Goal: Task Accomplishment & Management: Use online tool/utility

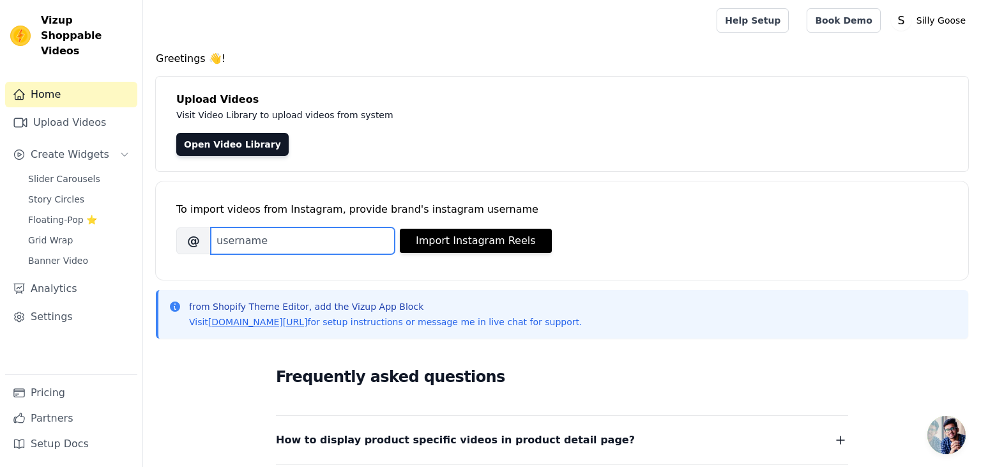
click at [233, 245] on input "Brand's Instagram Username" at bounding box center [303, 240] width 184 height 27
paste input "[DOMAIN_NAME]"
type input "[DOMAIN_NAME]"
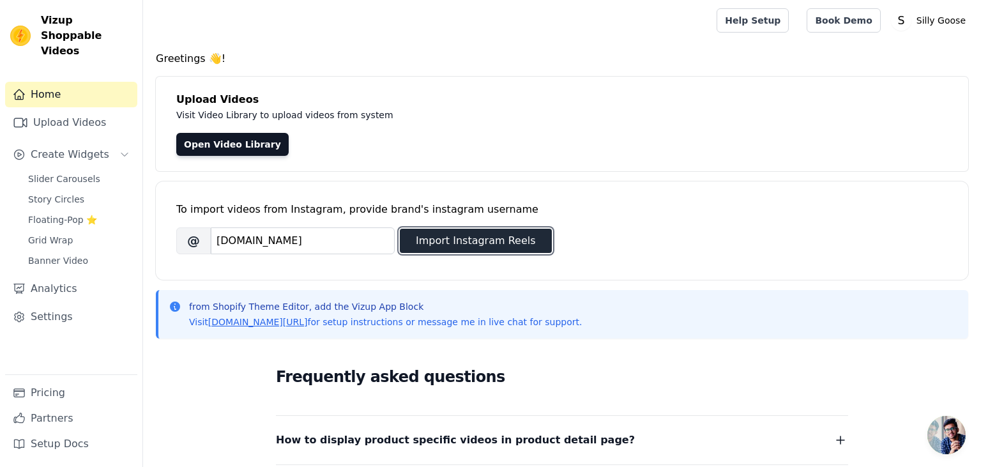
click at [479, 245] on button "Import Instagram Reels" at bounding box center [476, 241] width 152 height 24
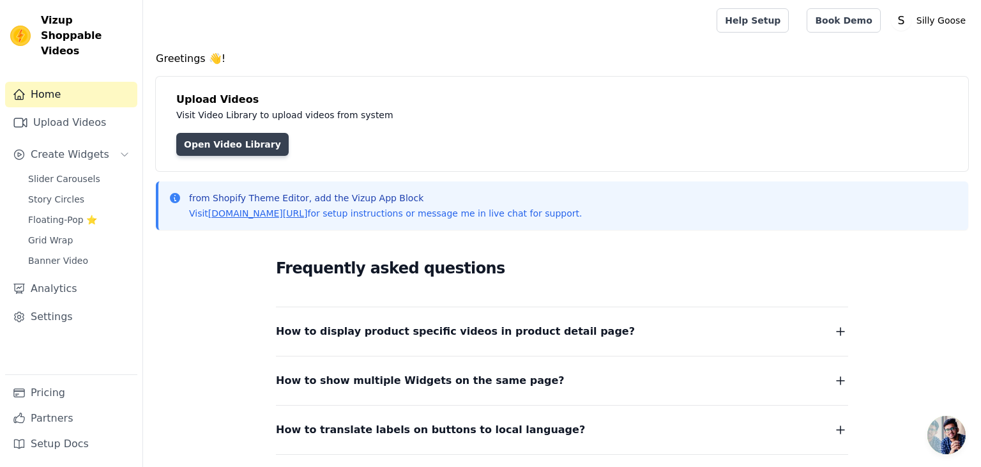
click at [213, 146] on link "Open Video Library" at bounding box center [232, 144] width 112 height 23
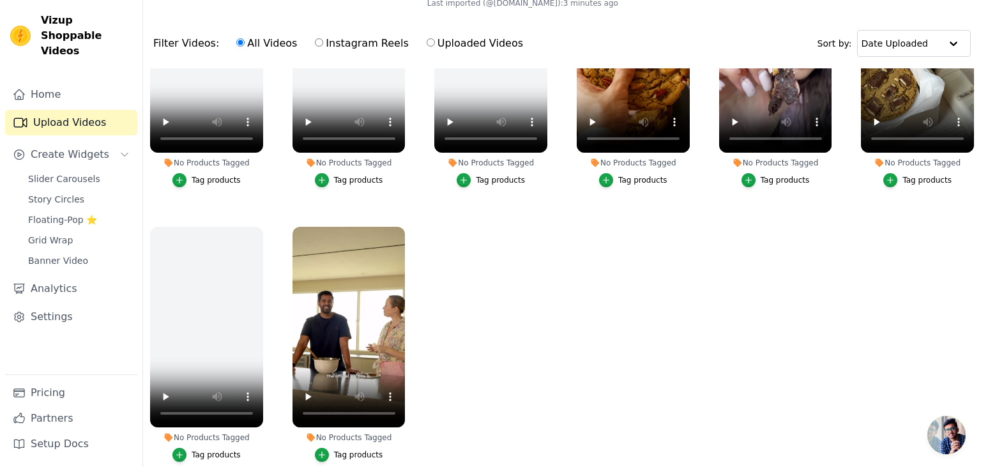
scroll to position [130, 0]
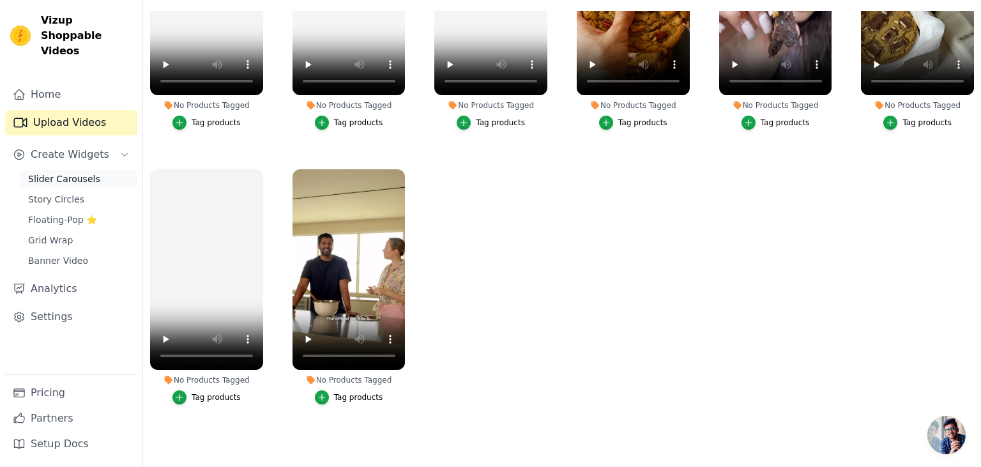
click at [61, 173] on span "Slider Carousels" at bounding box center [64, 179] width 72 height 13
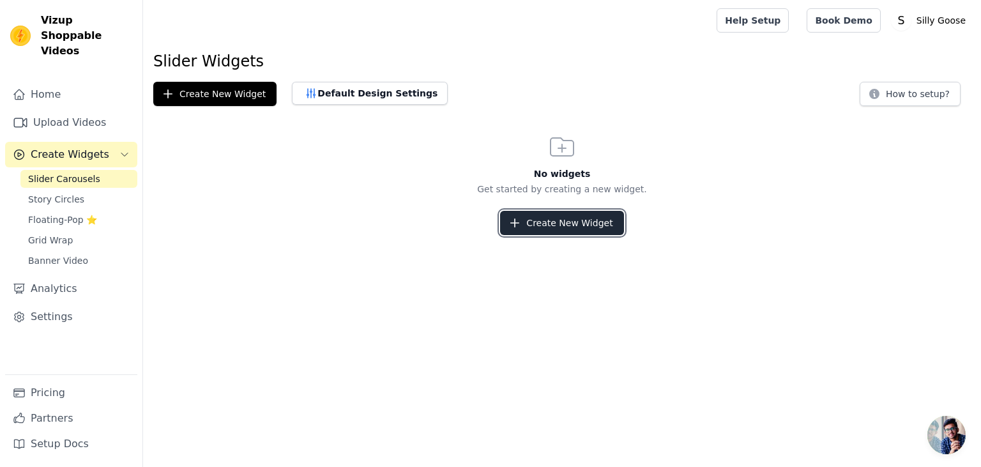
click at [576, 222] on button "Create New Widget" at bounding box center [561, 223] width 123 height 24
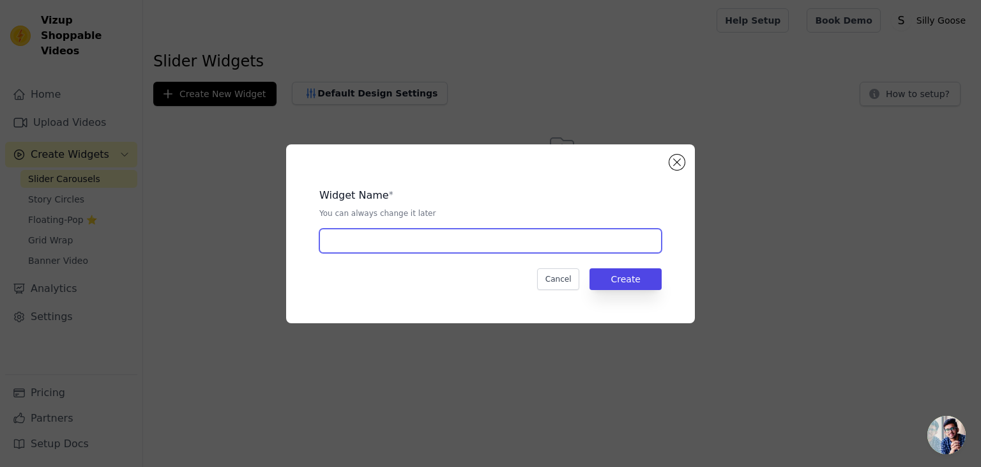
click at [408, 247] on input "text" at bounding box center [490, 241] width 342 height 24
drag, startPoint x: 387, startPoint y: 241, endPoint x: 401, endPoint y: 243, distance: 14.8
click at [399, 242] on input "Sillygoose Vizus" at bounding box center [490, 241] width 342 height 24
type input "Sillygoose Vizup"
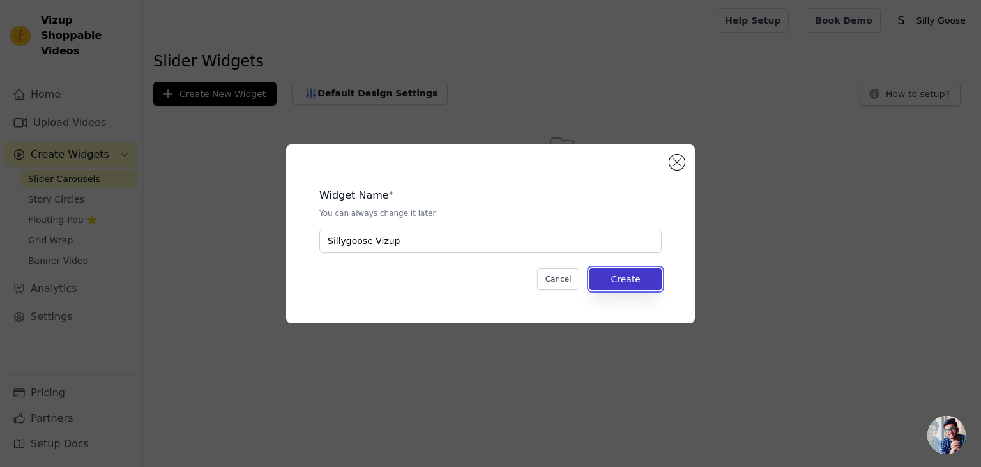
click at [634, 273] on button "Create" at bounding box center [626, 279] width 72 height 22
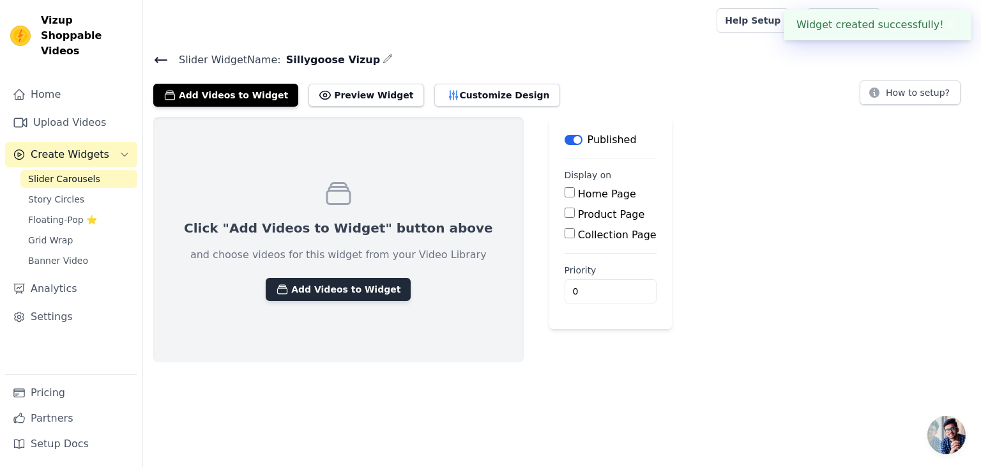
click at [312, 290] on button "Add Videos to Widget" at bounding box center [338, 289] width 145 height 23
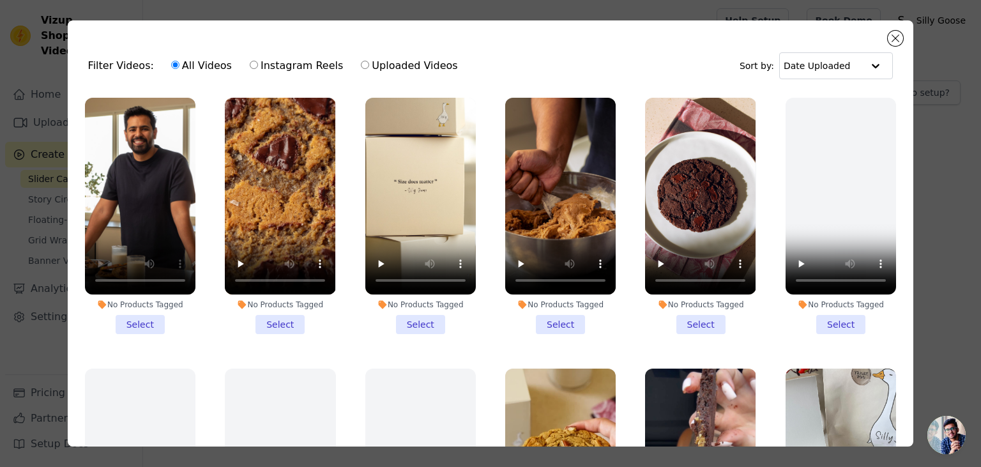
click at [136, 318] on li "No Products Tagged Select" at bounding box center [140, 216] width 111 height 236
click at [0, 0] on input "No Products Tagged Select" at bounding box center [0, 0] width 0 height 0
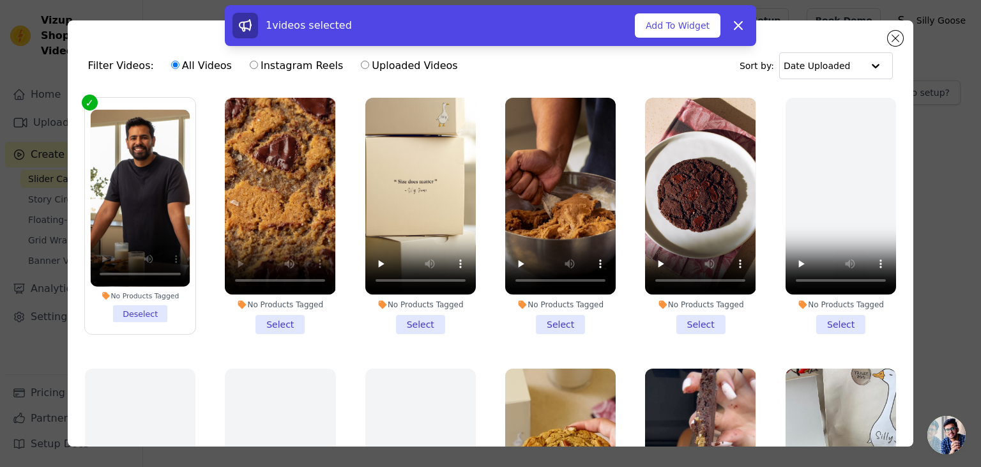
click at [286, 325] on li "No Products Tagged Select" at bounding box center [280, 216] width 111 height 236
click at [0, 0] on input "No Products Tagged Select" at bounding box center [0, 0] width 0 height 0
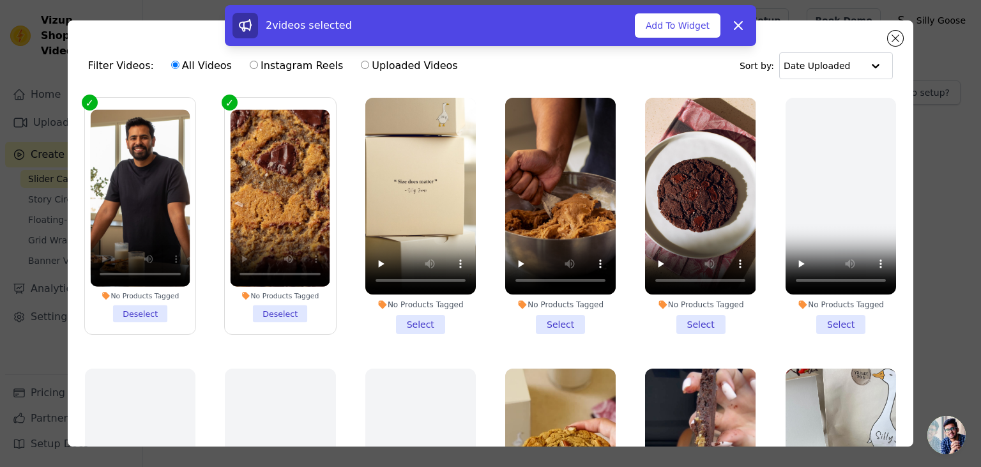
click at [426, 321] on li "No Products Tagged Select" at bounding box center [420, 216] width 111 height 236
click at [0, 0] on input "No Products Tagged Select" at bounding box center [0, 0] width 0 height 0
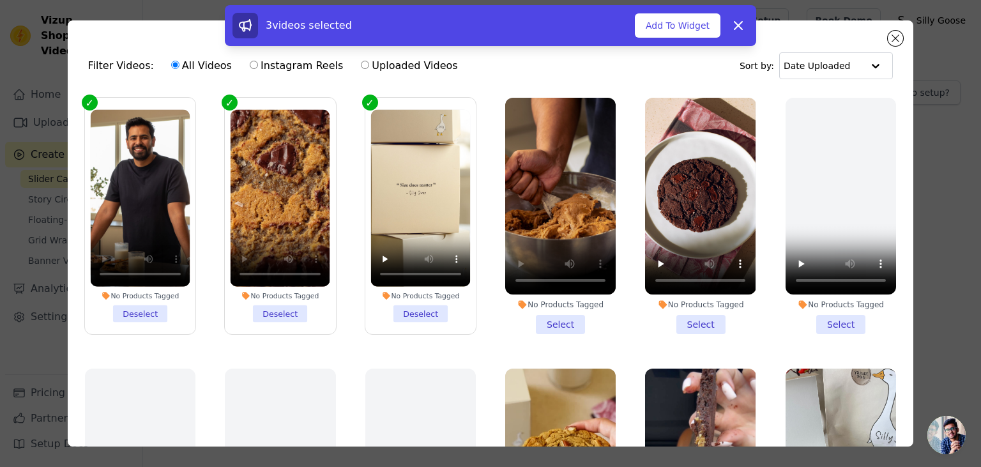
click at [566, 326] on li "No Products Tagged Select" at bounding box center [560, 216] width 111 height 236
click at [0, 0] on input "No Products Tagged Select" at bounding box center [0, 0] width 0 height 0
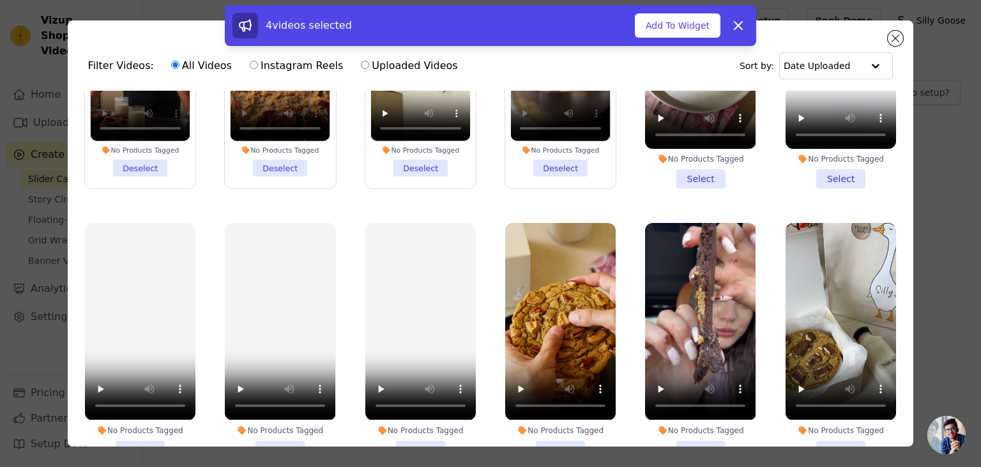
scroll to position [248, 0]
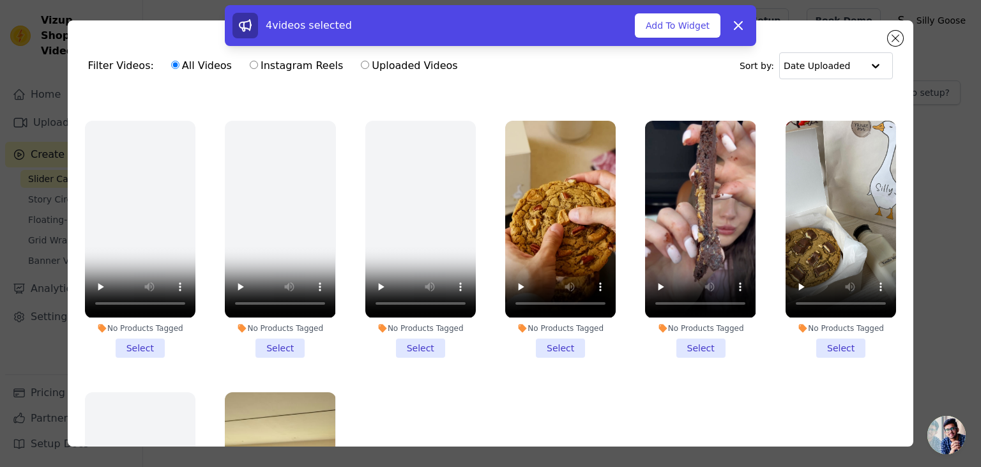
click at [696, 346] on li "No Products Tagged Select" at bounding box center [700, 239] width 111 height 236
click at [0, 0] on input "No Products Tagged Select" at bounding box center [0, 0] width 0 height 0
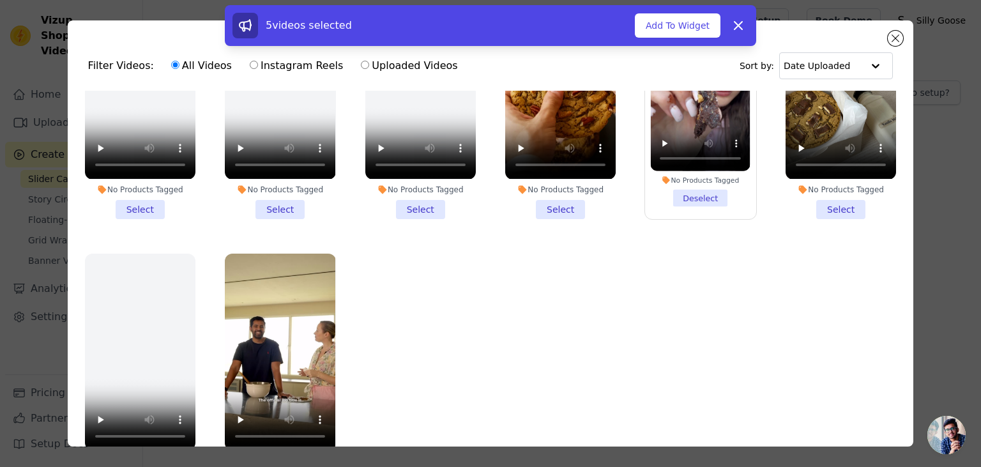
scroll to position [111, 0]
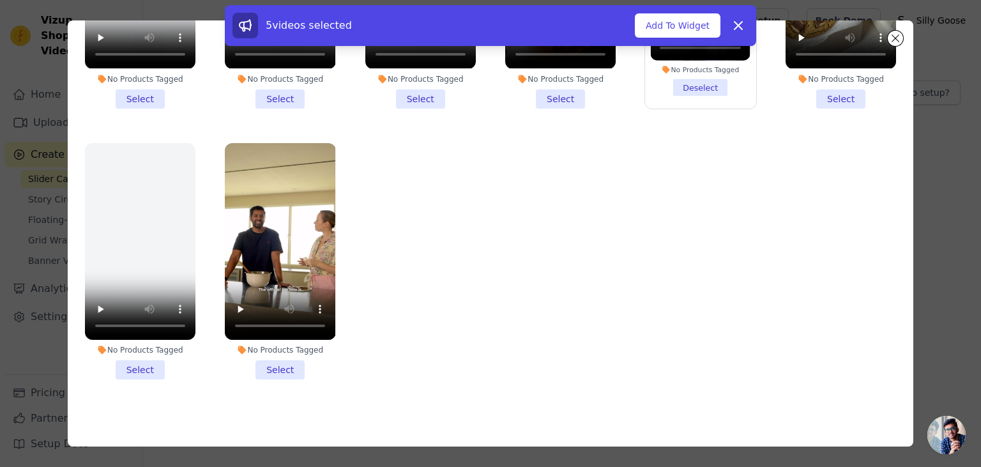
click at [274, 367] on li "No Products Tagged Select" at bounding box center [280, 261] width 111 height 236
click at [0, 0] on input "No Products Tagged Select" at bounding box center [0, 0] width 0 height 0
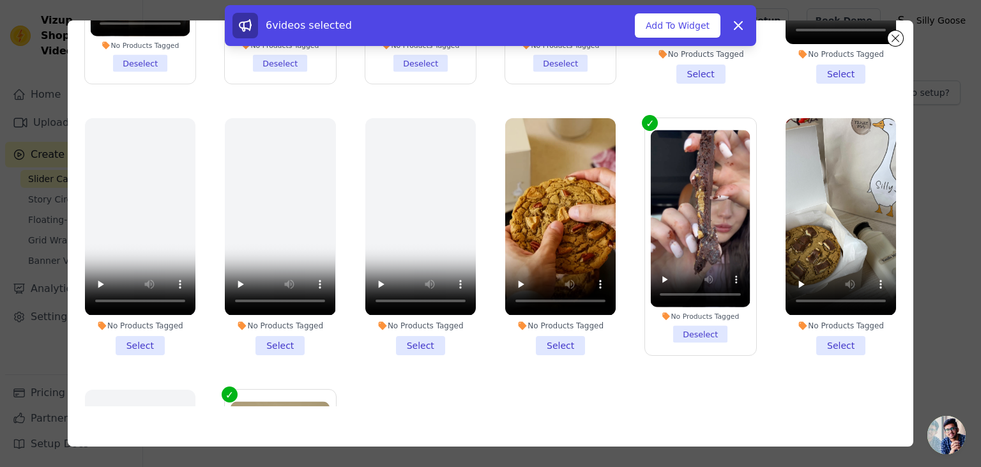
scroll to position [138, 0]
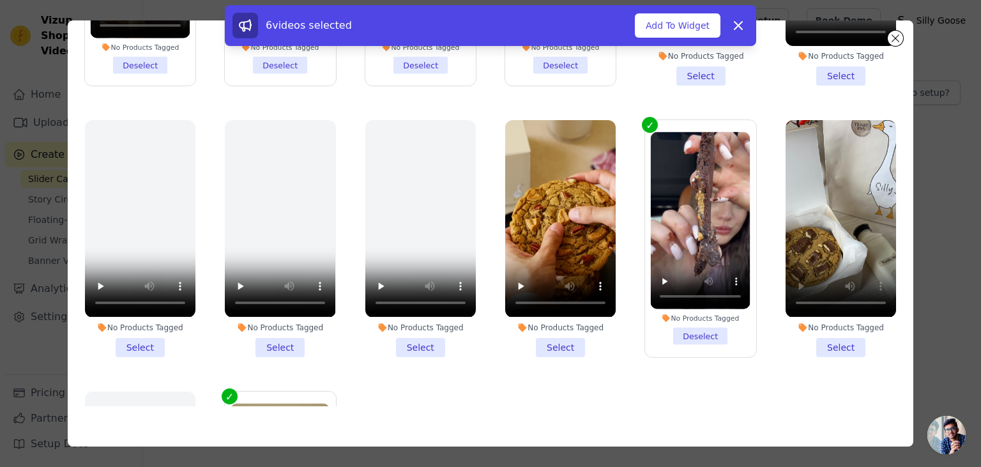
click at [849, 346] on li "No Products Tagged Select" at bounding box center [841, 238] width 111 height 236
click at [0, 0] on input "No Products Tagged Select" at bounding box center [0, 0] width 0 height 0
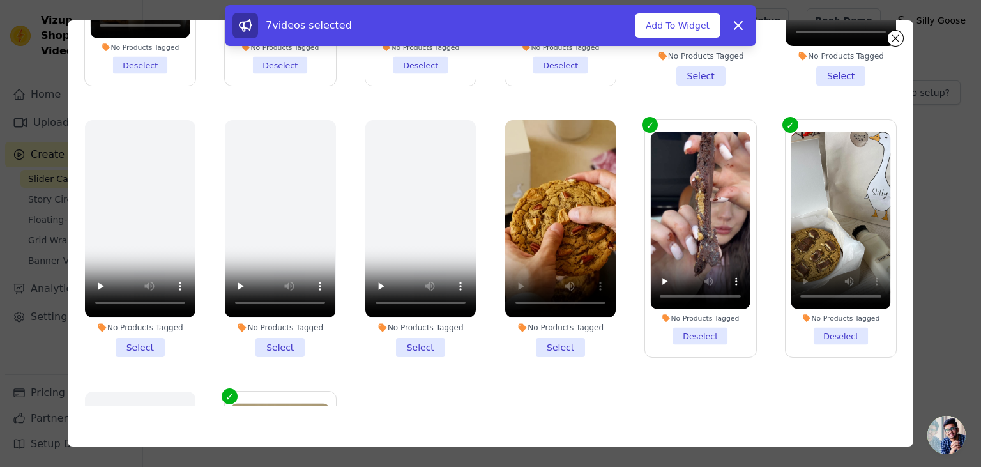
click at [567, 344] on li "No Products Tagged Select" at bounding box center [560, 238] width 111 height 236
click at [0, 0] on input "No Products Tagged Select" at bounding box center [0, 0] width 0 height 0
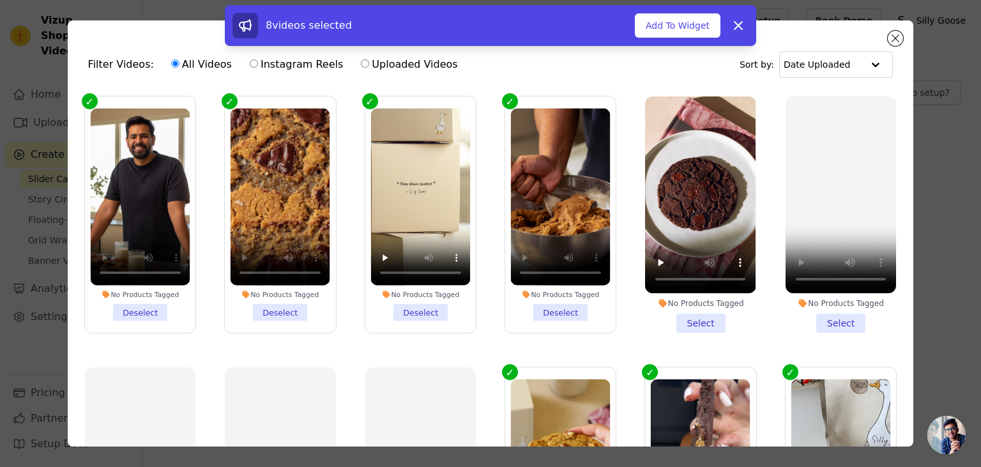
scroll to position [0, 0]
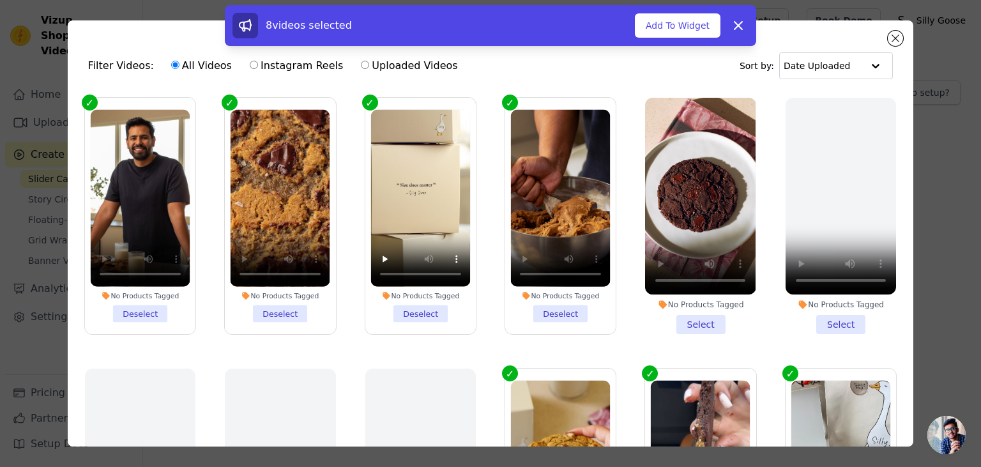
click at [708, 324] on li "No Products Tagged Select" at bounding box center [700, 216] width 111 height 236
click at [0, 0] on input "No Products Tagged Select" at bounding box center [0, 0] width 0 height 0
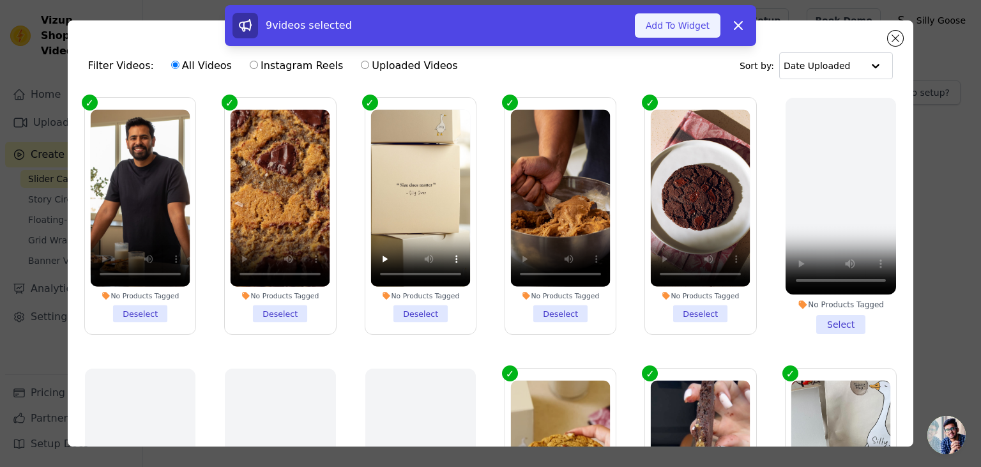
click at [679, 26] on button "Add To Widget" at bounding box center [678, 25] width 86 height 24
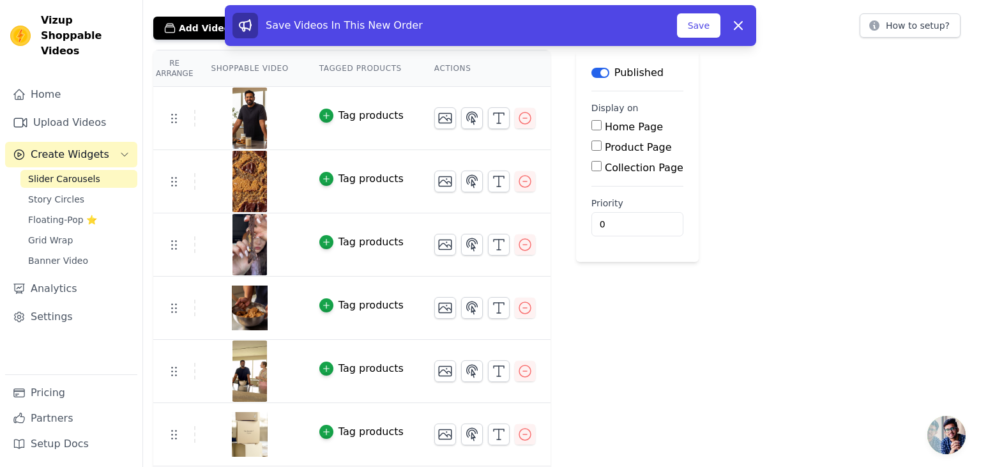
scroll to position [253, 0]
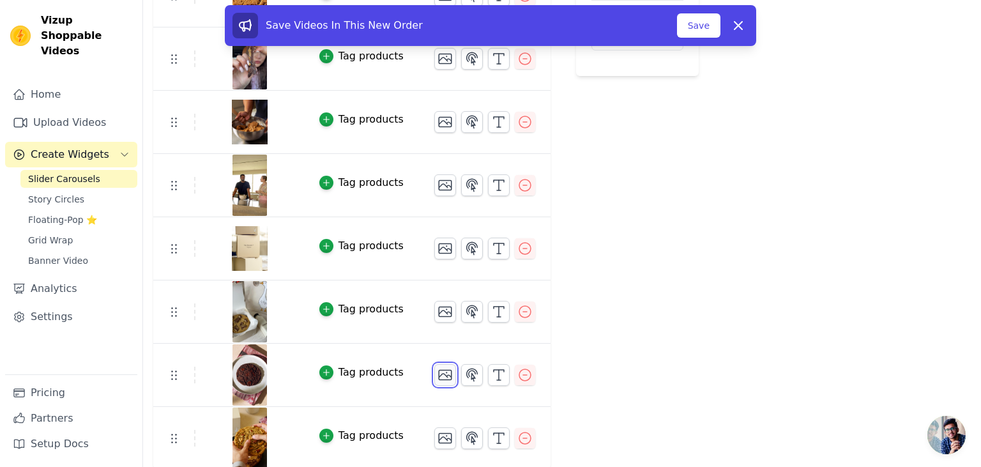
click at [438, 374] on icon "button" at bounding box center [445, 374] width 15 height 15
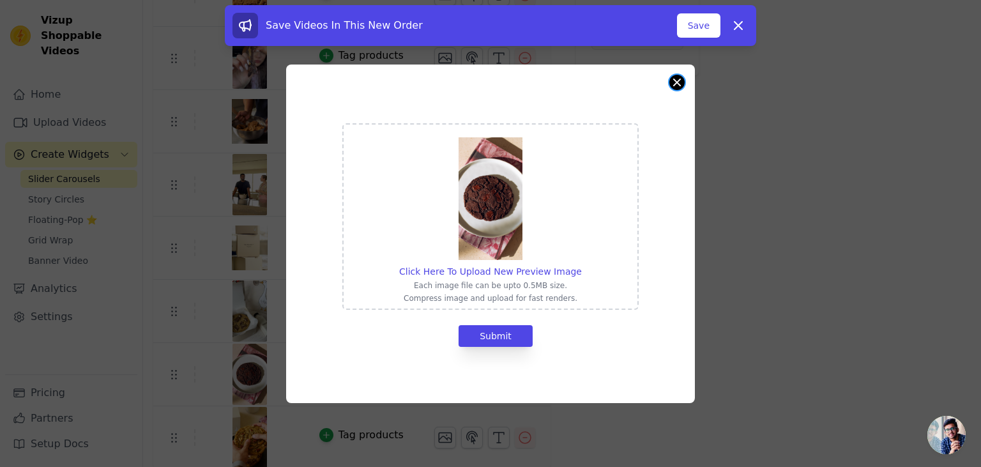
click at [676, 81] on button "Close modal" at bounding box center [677, 82] width 15 height 15
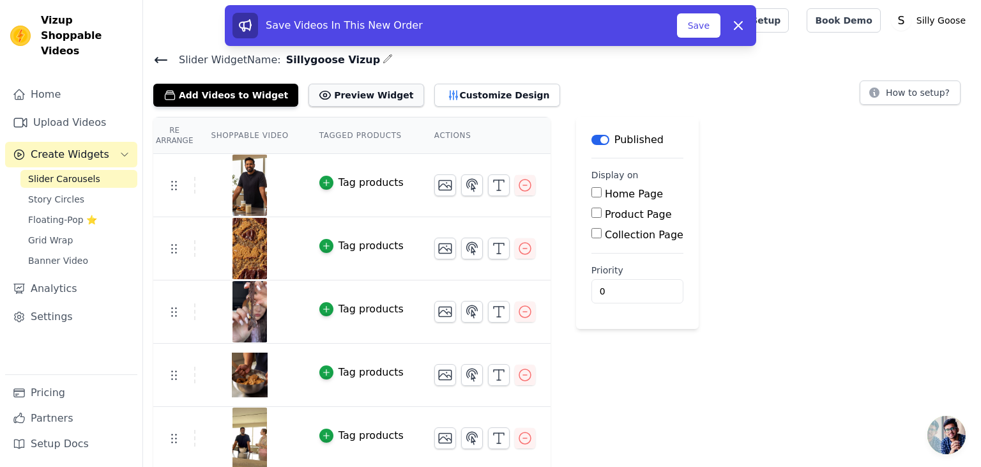
click at [359, 95] on button "Preview Widget" at bounding box center [366, 95] width 115 height 23
click at [592, 194] on input "Home Page" at bounding box center [597, 192] width 10 height 10
checkbox input "true"
click at [700, 25] on button "Save" at bounding box center [698, 25] width 43 height 24
click at [59, 193] on span "Story Circles" at bounding box center [56, 199] width 56 height 13
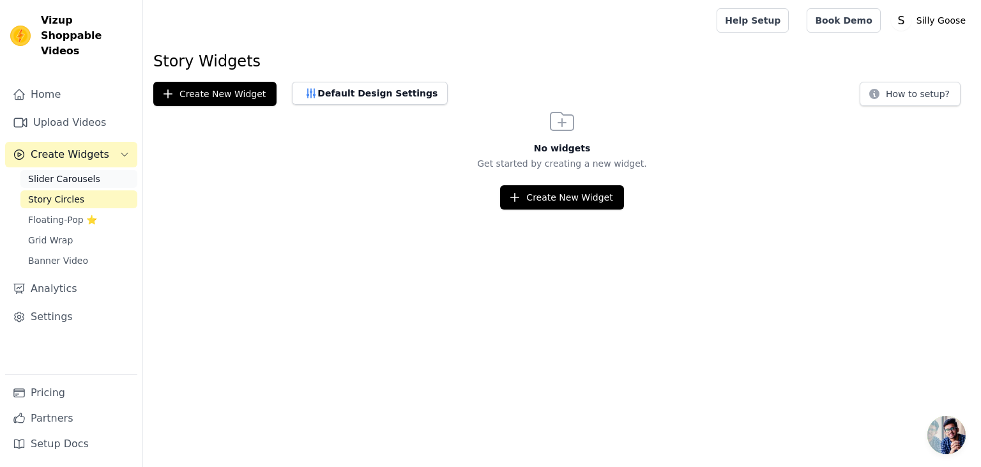
click at [53, 173] on span "Slider Carousels" at bounding box center [64, 179] width 72 height 13
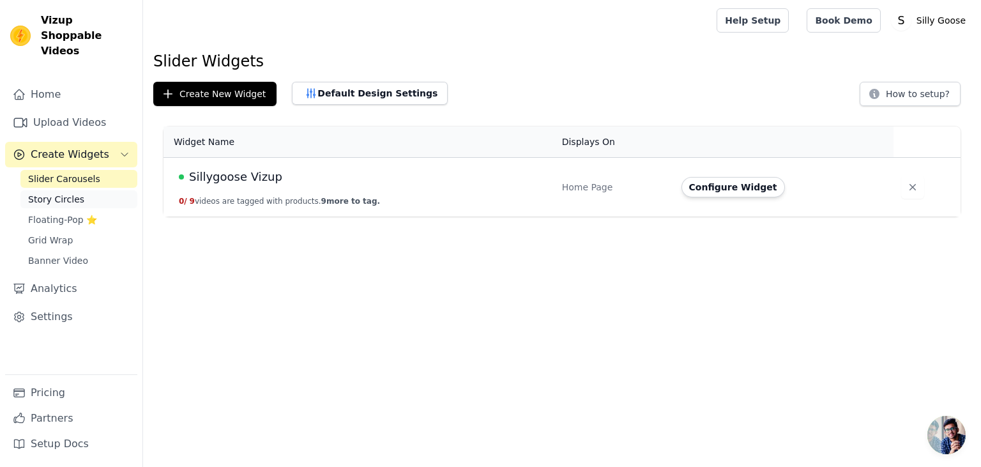
click at [77, 190] on link "Story Circles" at bounding box center [78, 199] width 117 height 18
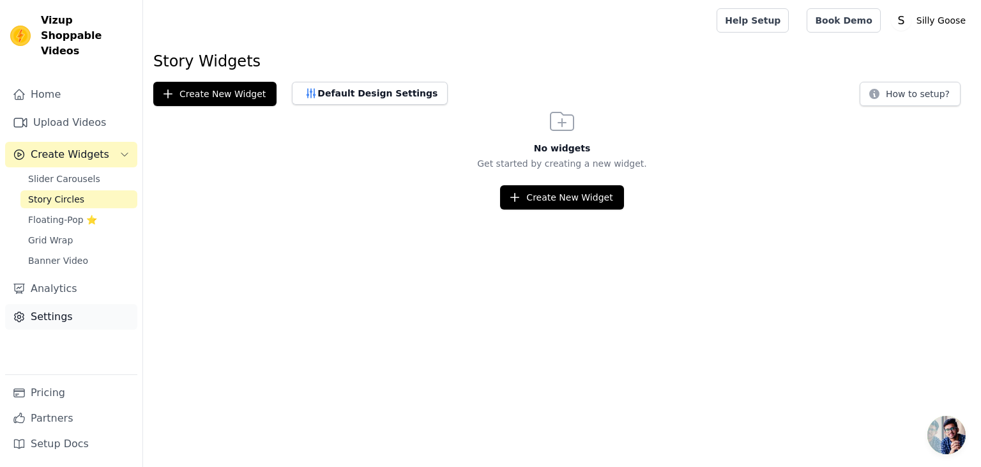
click at [63, 304] on link "Settings" at bounding box center [71, 317] width 132 height 26
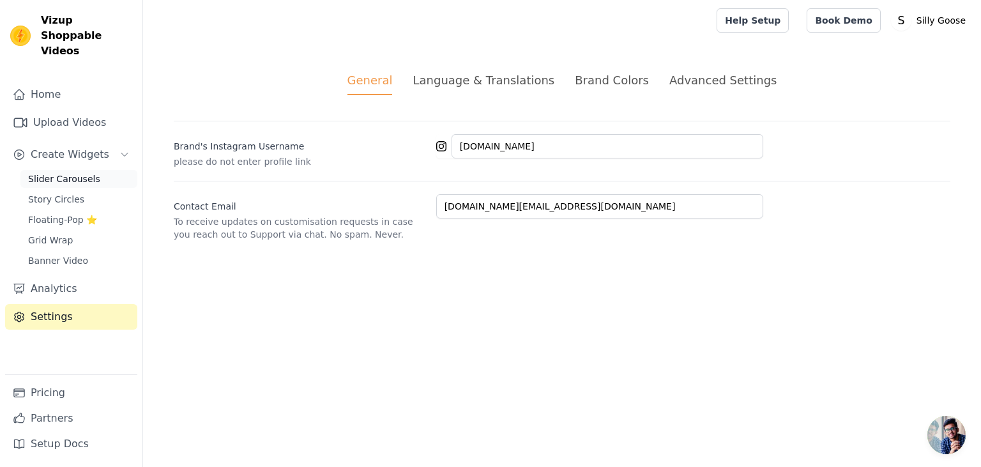
click at [66, 173] on span "Slider Carousels" at bounding box center [64, 179] width 72 height 13
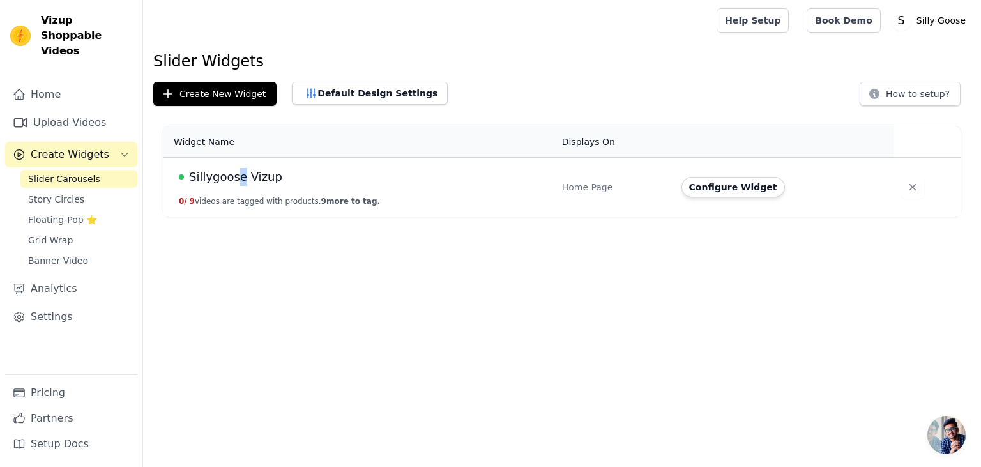
drag, startPoint x: 242, startPoint y: 174, endPoint x: 232, endPoint y: 178, distance: 10.1
click at [232, 178] on span "Sillygoose Vizup" at bounding box center [235, 177] width 93 height 18
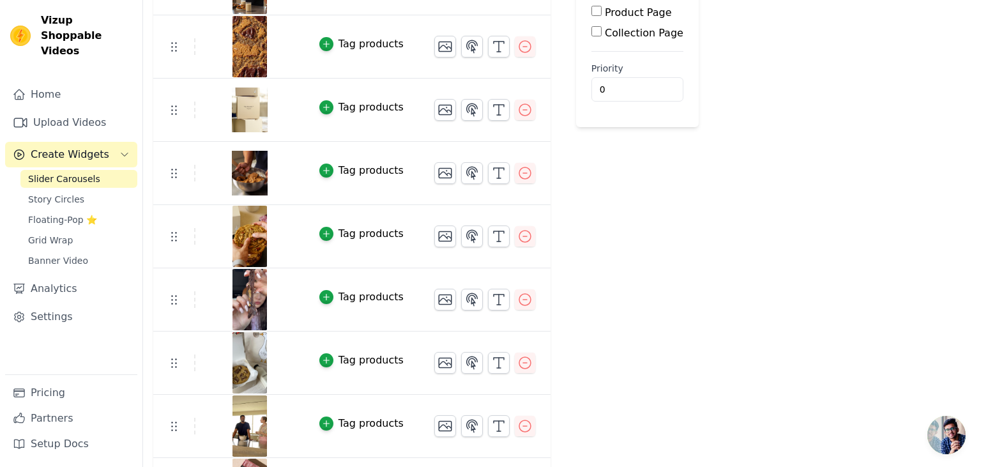
scroll to position [253, 0]
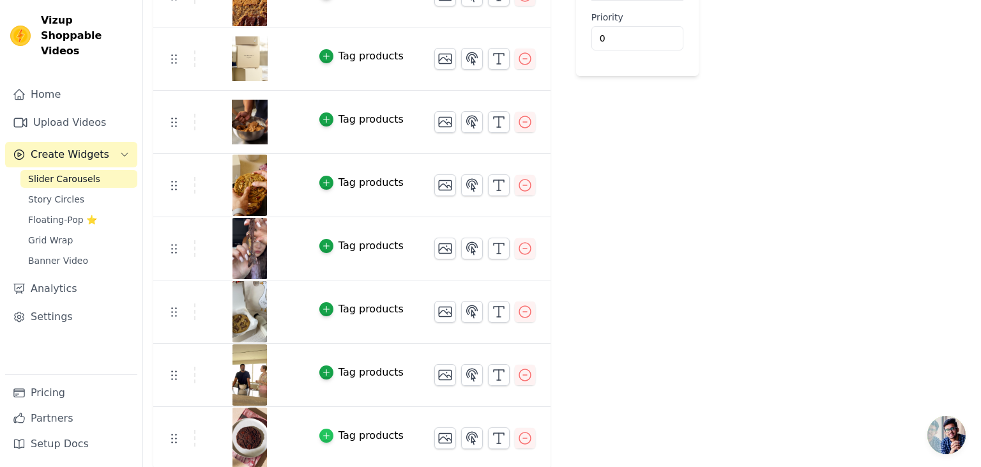
click at [322, 431] on icon "button" at bounding box center [326, 435] width 9 height 9
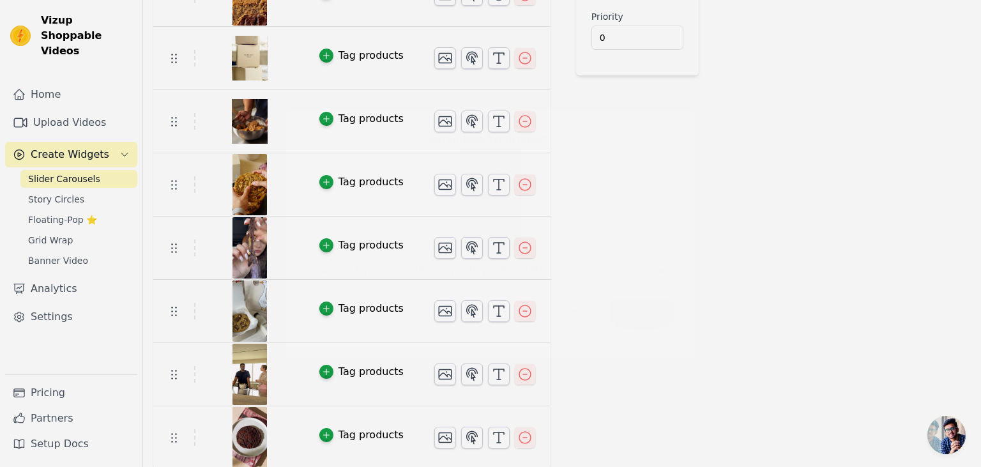
scroll to position [0, 0]
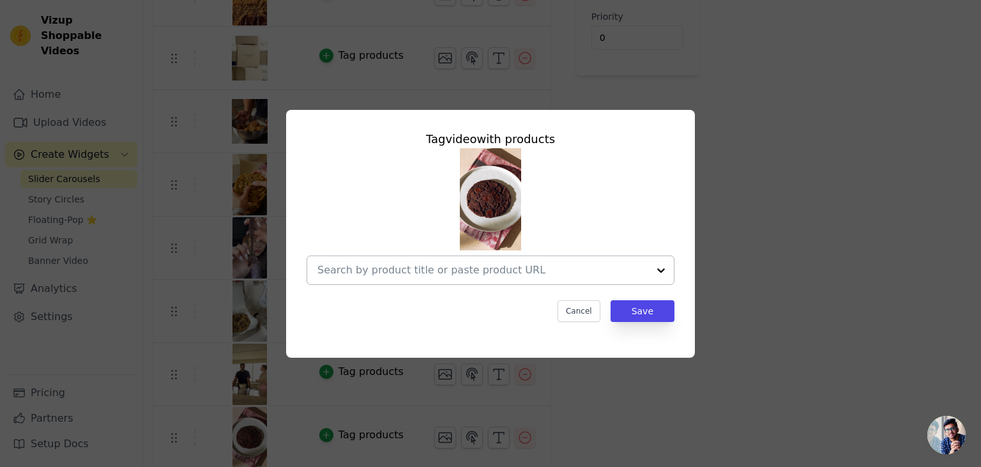
click at [658, 267] on div at bounding box center [662, 270] width 26 height 28
click at [659, 271] on div at bounding box center [662, 270] width 26 height 28
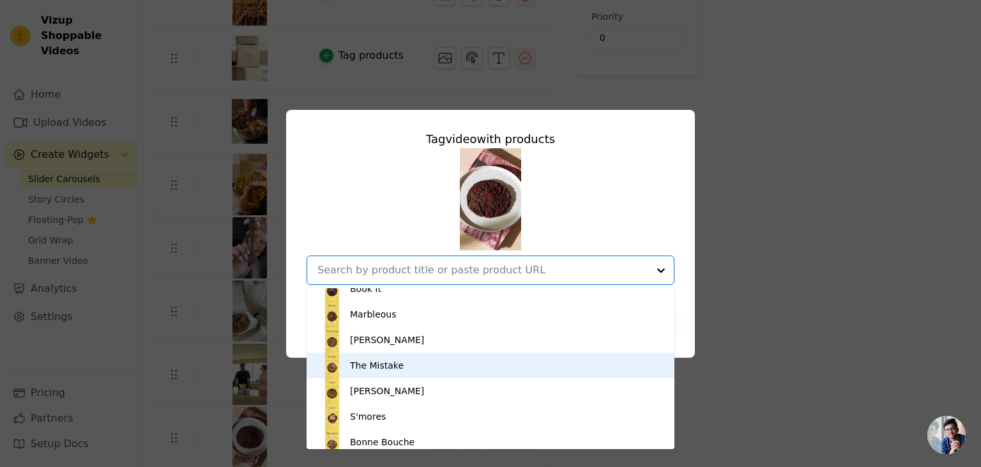
scroll to position [82, 0]
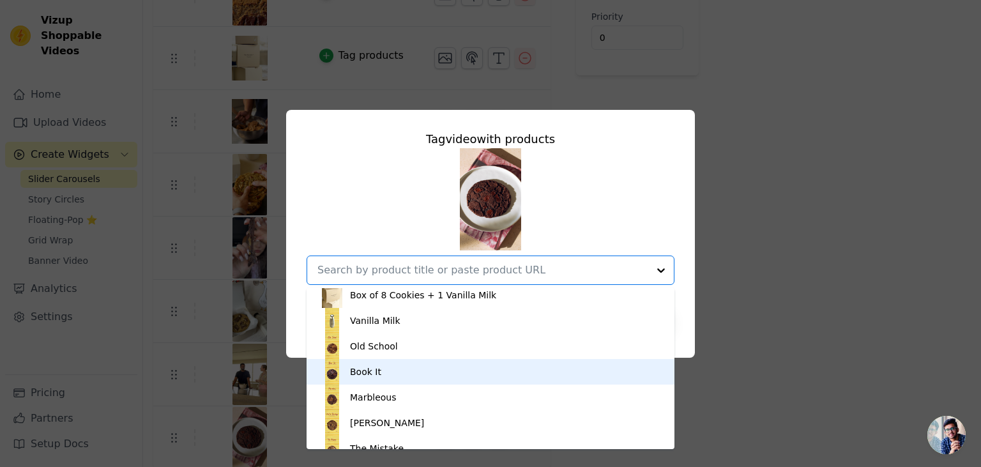
click at [386, 372] on div "Book It" at bounding box center [490, 372] width 342 height 26
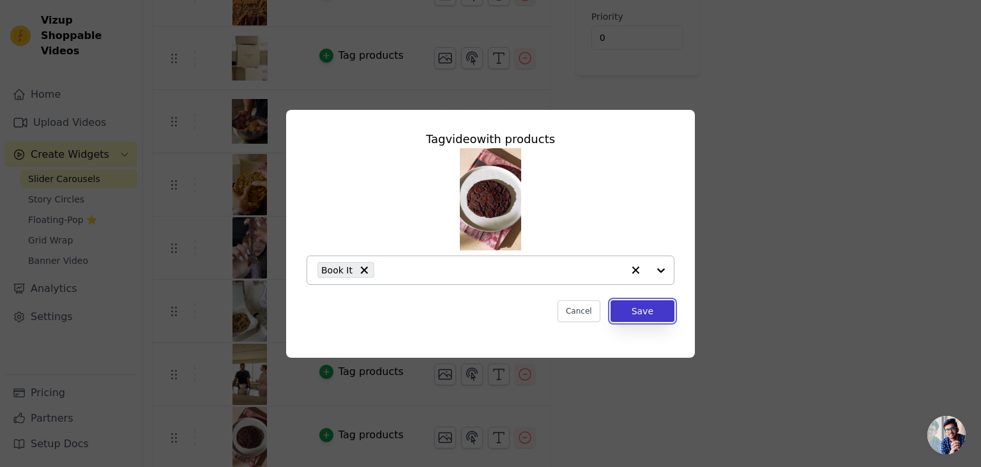
click at [639, 311] on button "Save" at bounding box center [643, 311] width 64 height 22
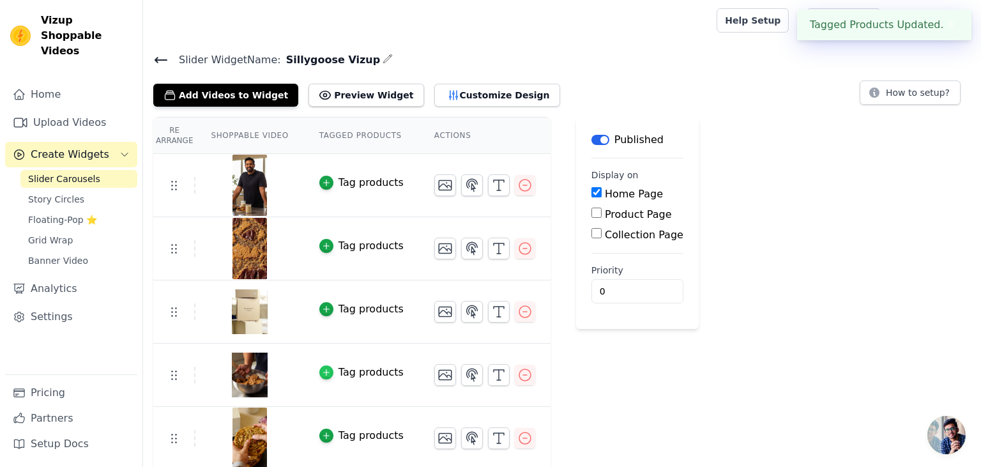
scroll to position [255, 0]
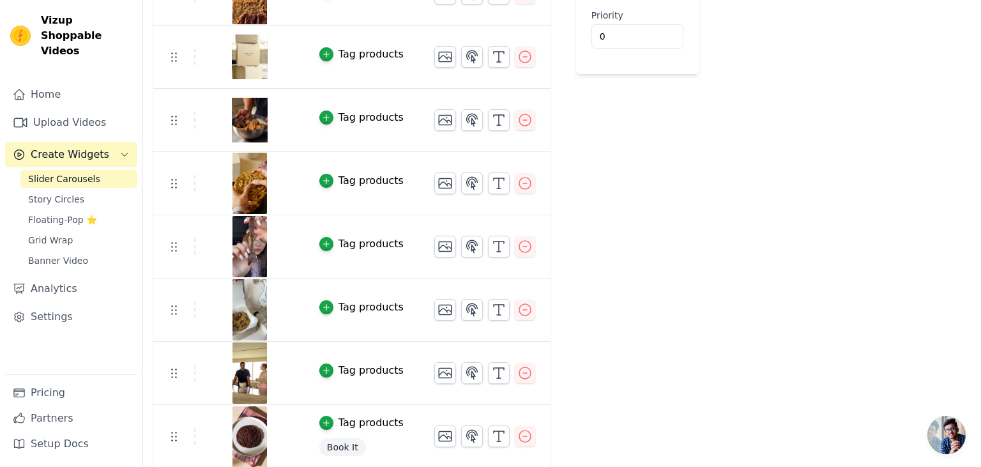
click at [349, 370] on div "Tag products" at bounding box center [371, 370] width 65 height 15
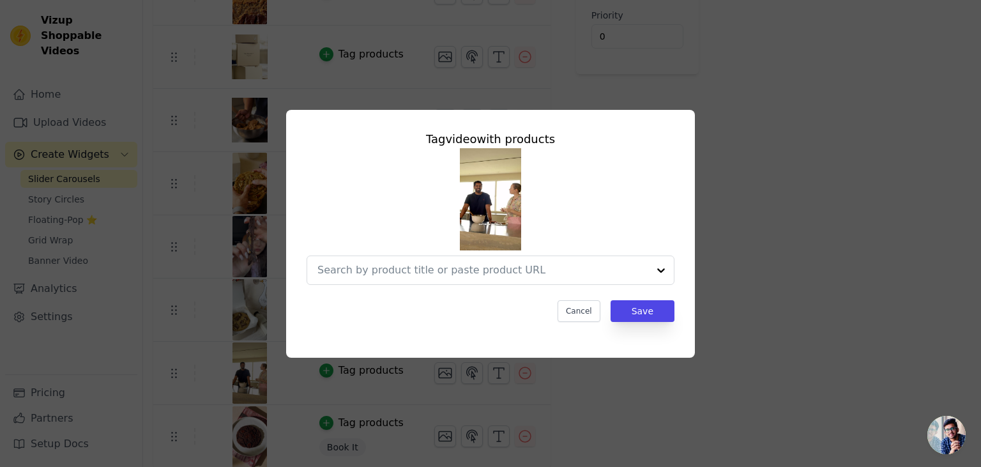
scroll to position [0, 0]
click at [658, 269] on div at bounding box center [662, 270] width 26 height 28
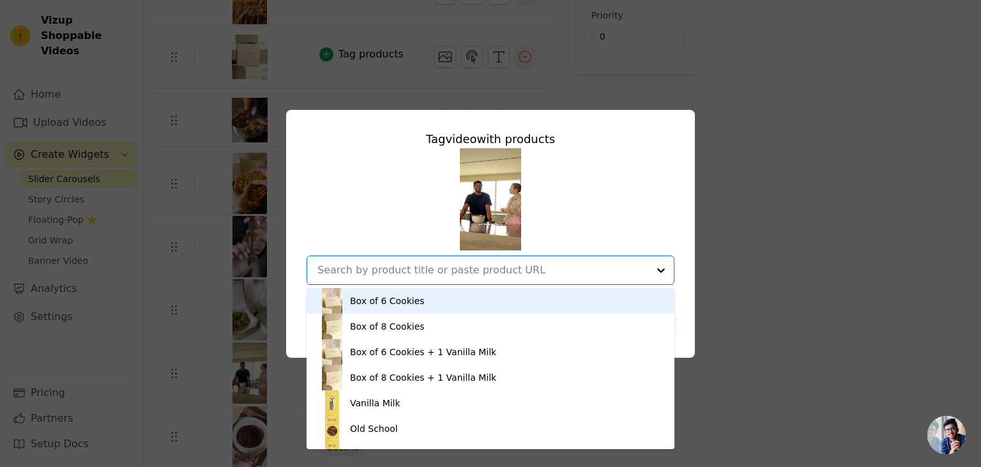
click at [395, 208] on div "Box of 6 Cookies Box of 8 Cookies Box of 6 Cookies + 1 Vanilla Milk Box of 8 Co…" at bounding box center [491, 216] width 368 height 137
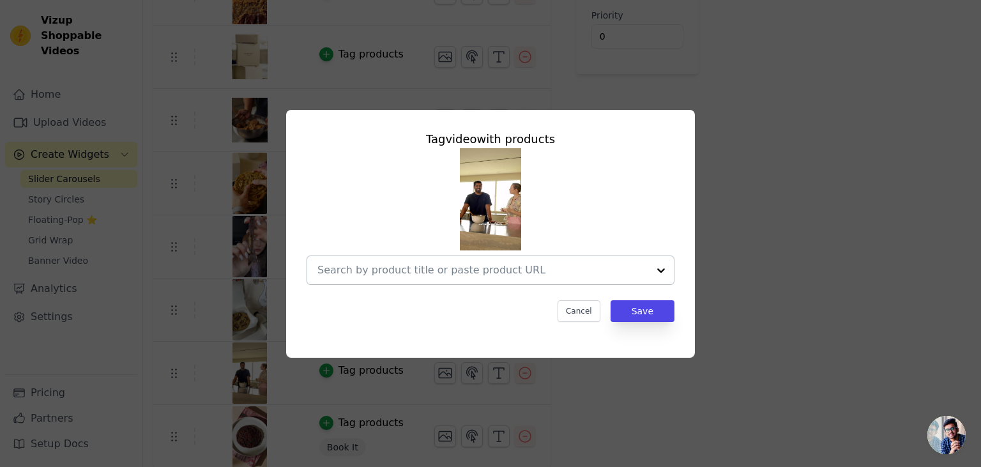
click at [660, 271] on div at bounding box center [662, 270] width 26 height 28
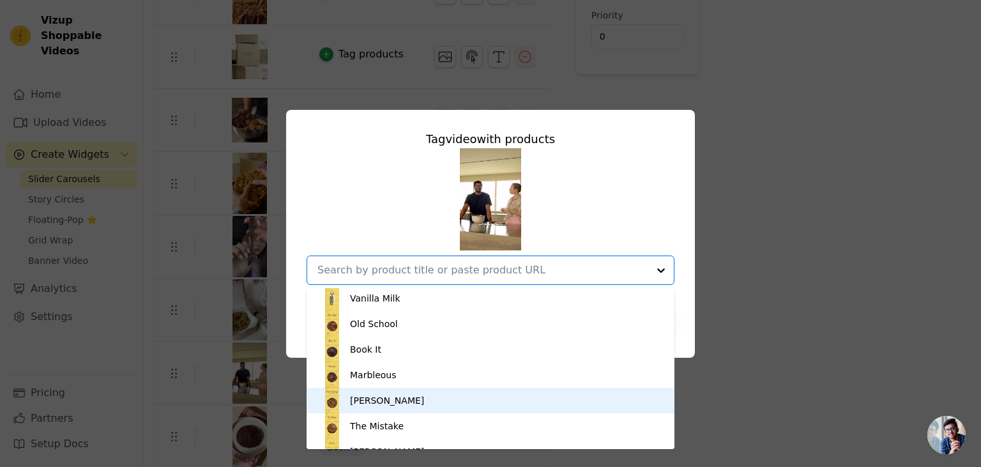
scroll to position [82, 0]
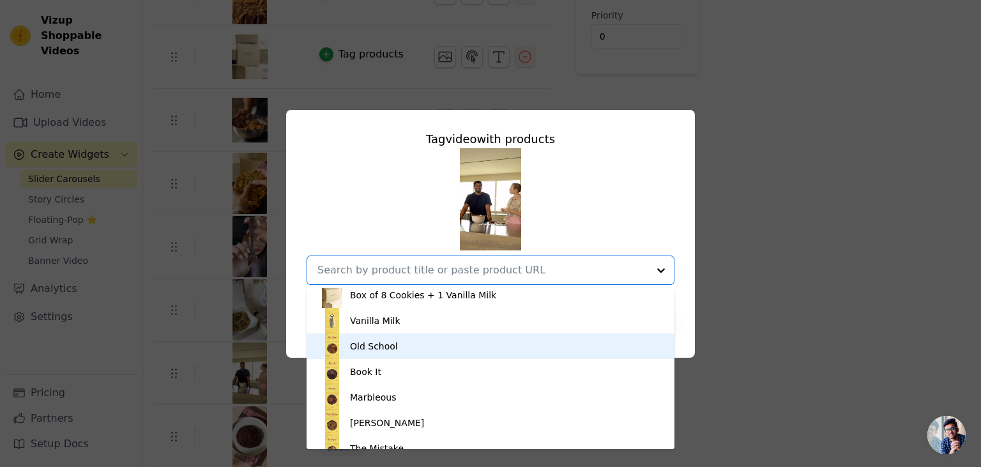
click at [392, 344] on div "Old School" at bounding box center [374, 346] width 48 height 13
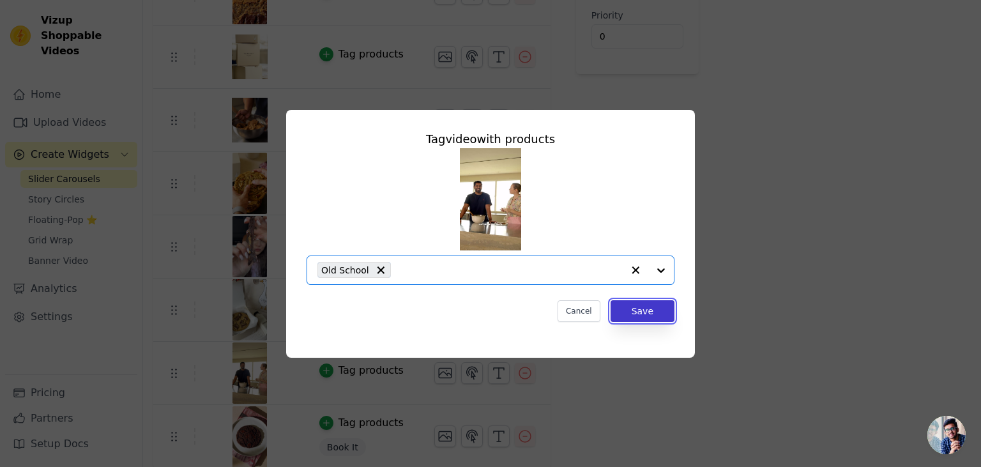
click at [649, 314] on button "Save" at bounding box center [643, 311] width 64 height 22
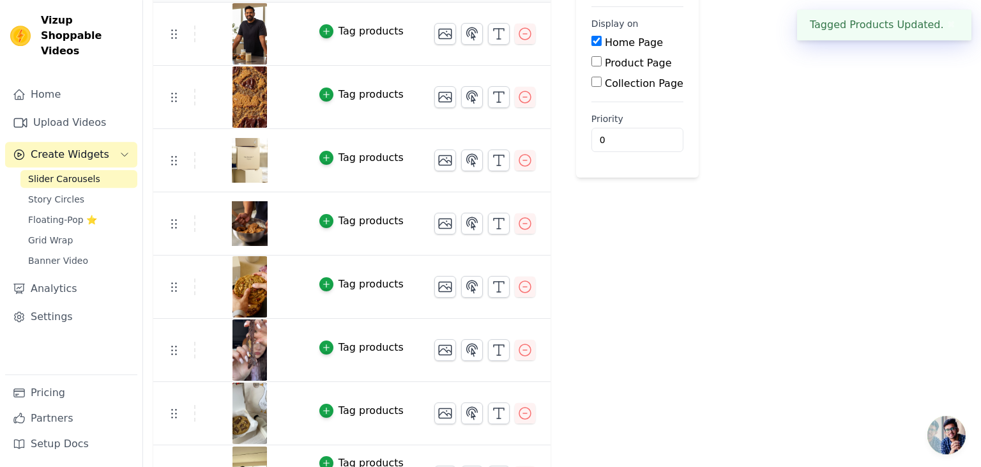
scroll to position [256, 0]
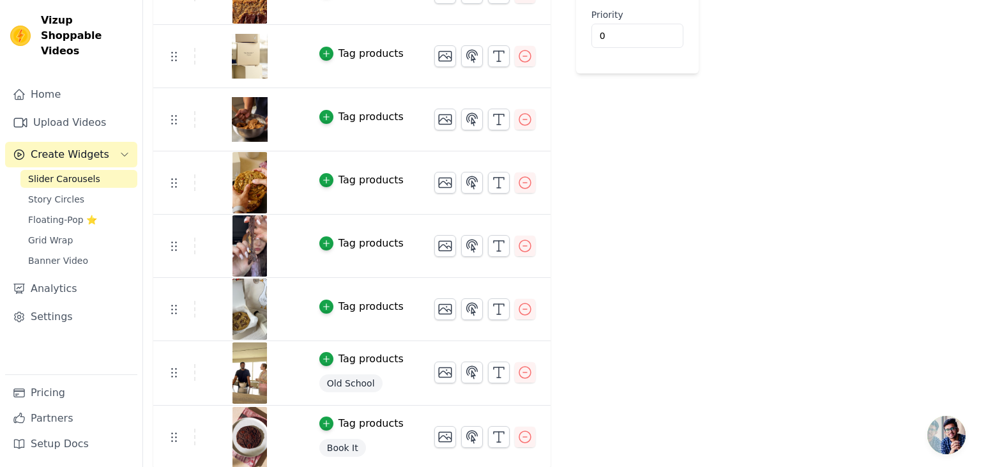
click at [357, 303] on div "Tag products" at bounding box center [371, 306] width 65 height 15
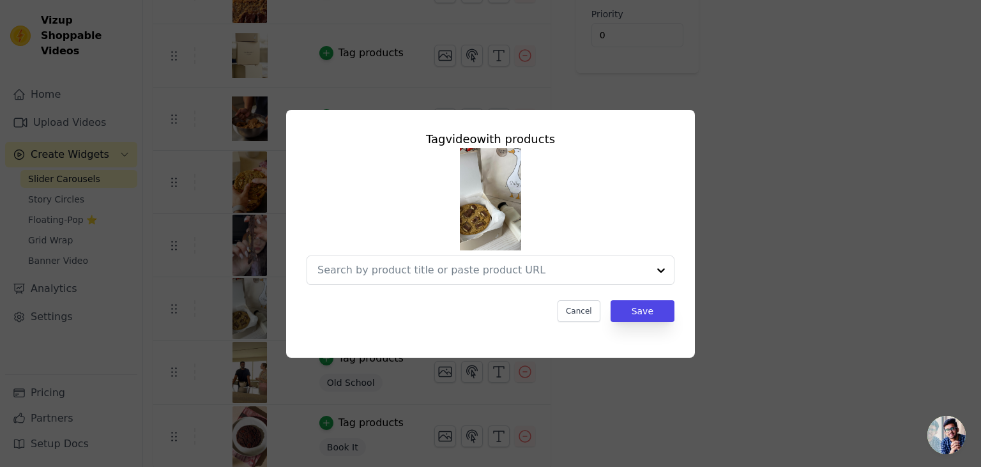
scroll to position [0, 0]
click at [661, 270] on div at bounding box center [662, 270] width 26 height 28
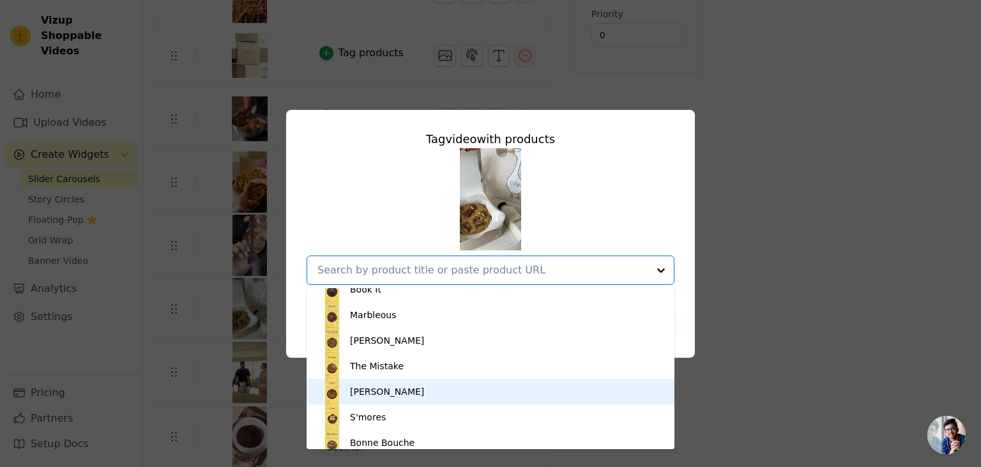
scroll to position [119, 0]
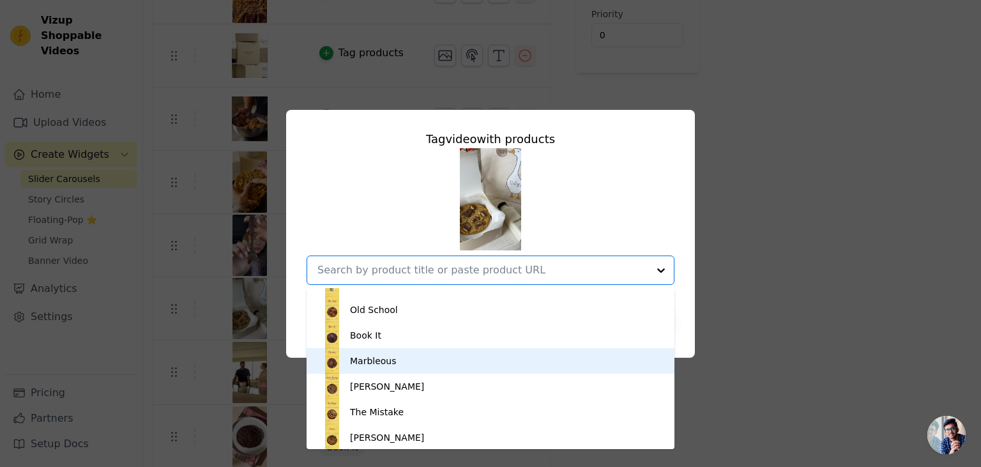
click at [371, 364] on div "Marbleous" at bounding box center [373, 361] width 47 height 13
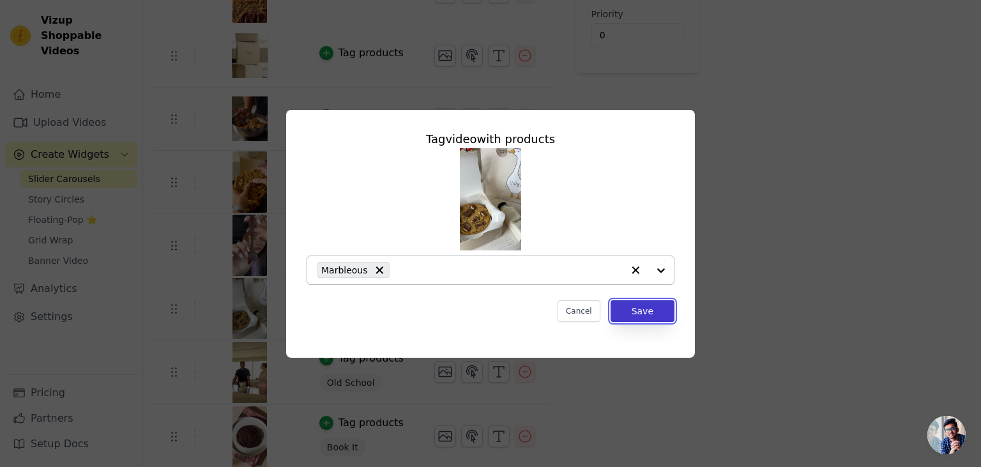
click at [645, 303] on button "Save" at bounding box center [643, 311] width 64 height 22
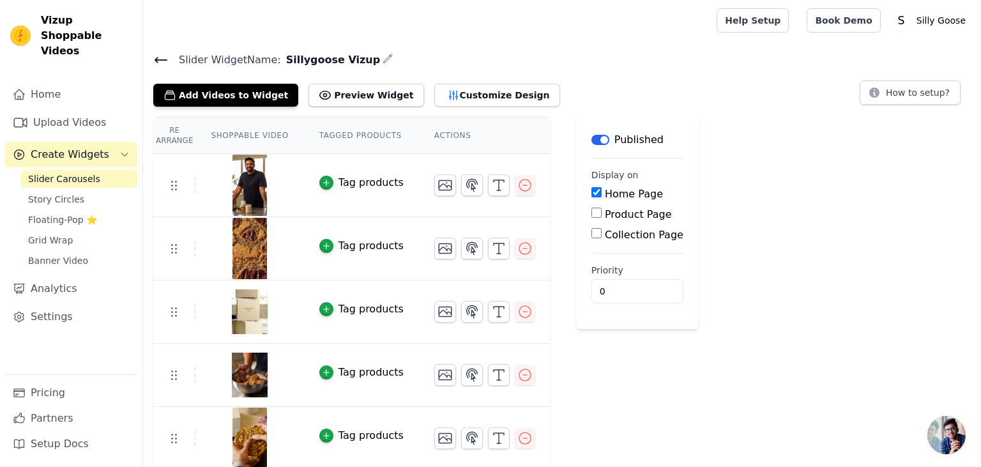
scroll to position [257, 0]
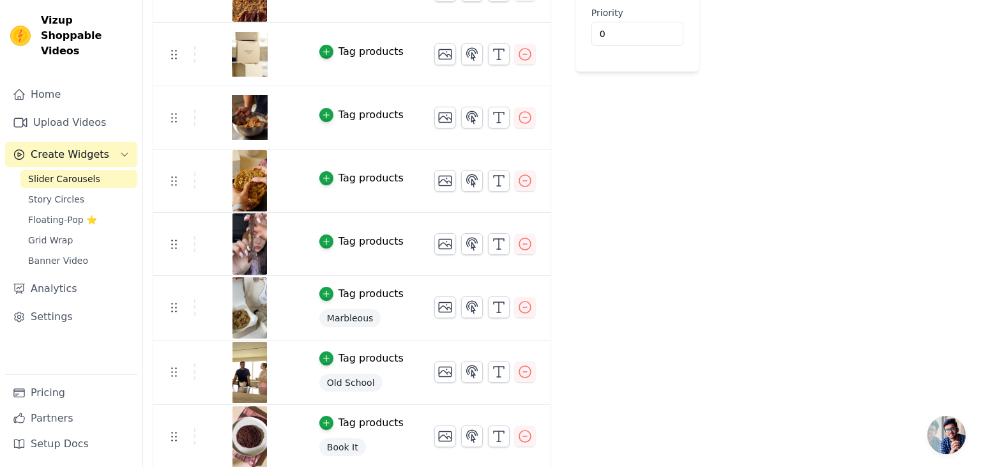
click at [363, 238] on div "Tag products" at bounding box center [371, 241] width 65 height 15
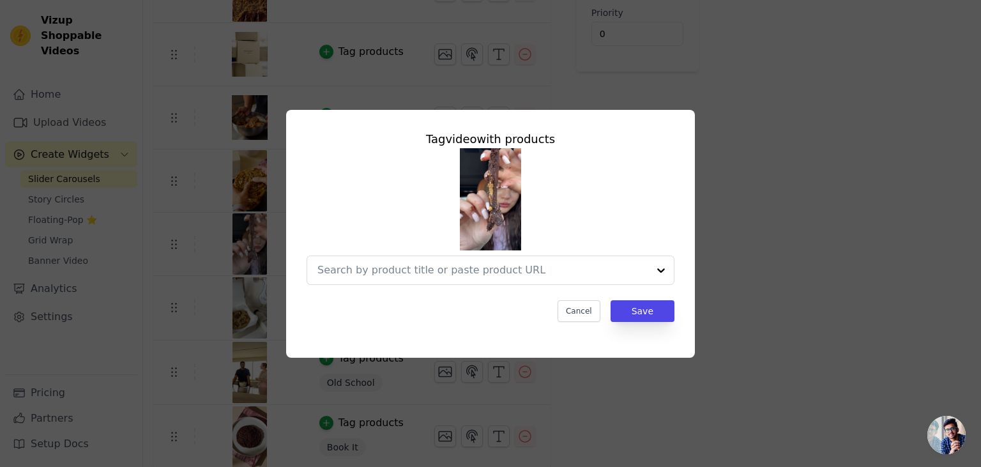
scroll to position [0, 0]
click at [663, 267] on div at bounding box center [662, 270] width 26 height 28
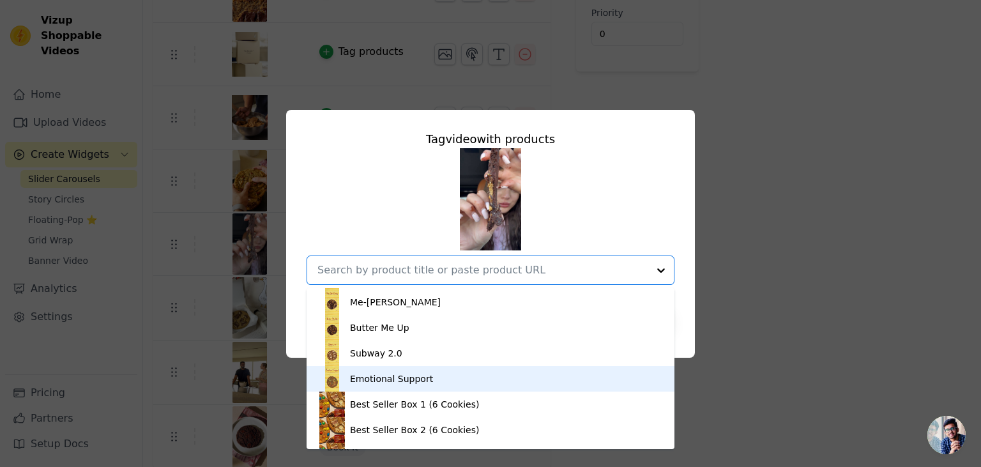
scroll to position [248, 0]
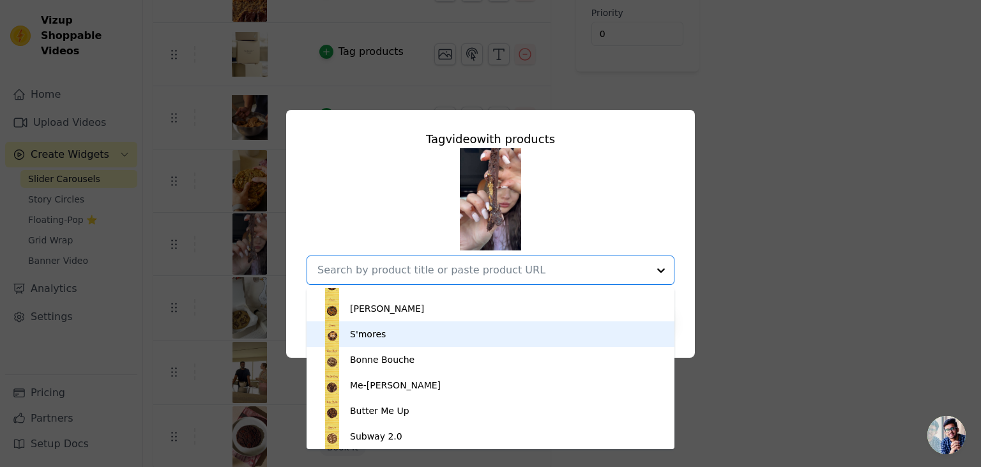
click at [367, 335] on div "S'mores" at bounding box center [368, 334] width 36 height 13
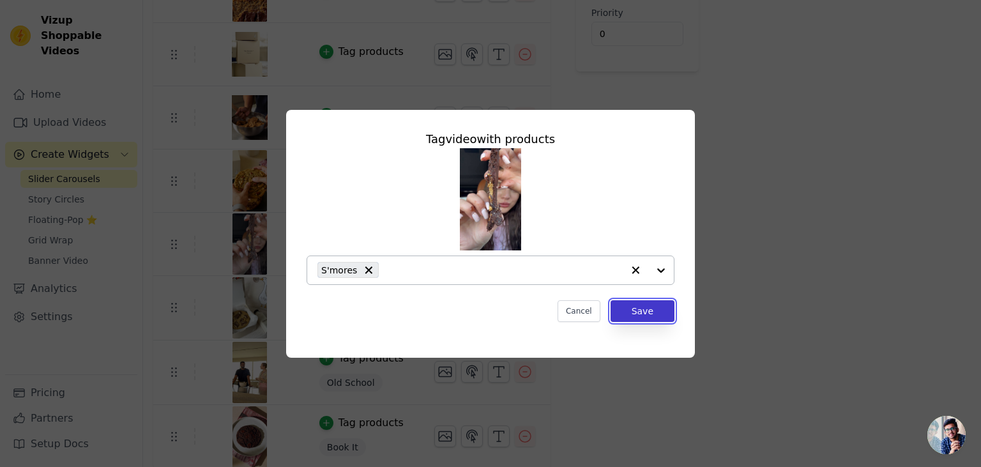
click at [652, 305] on button "Save" at bounding box center [643, 311] width 64 height 22
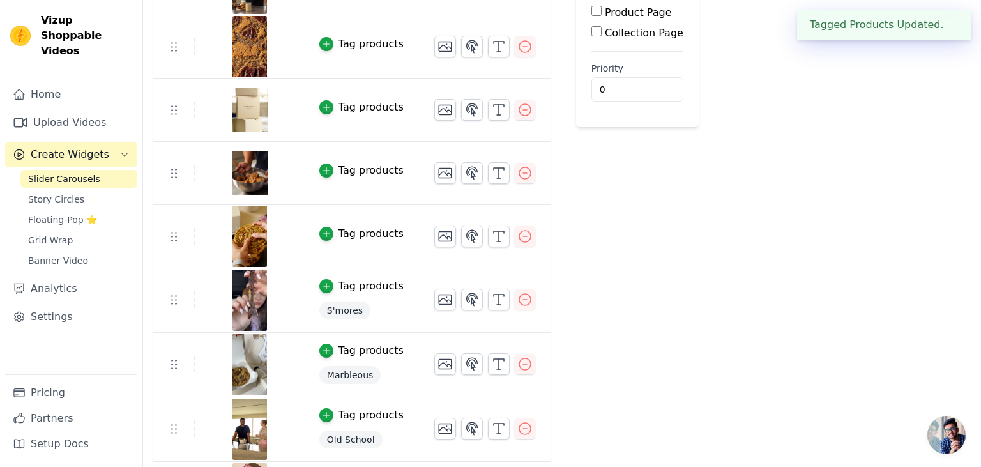
scroll to position [202, 0]
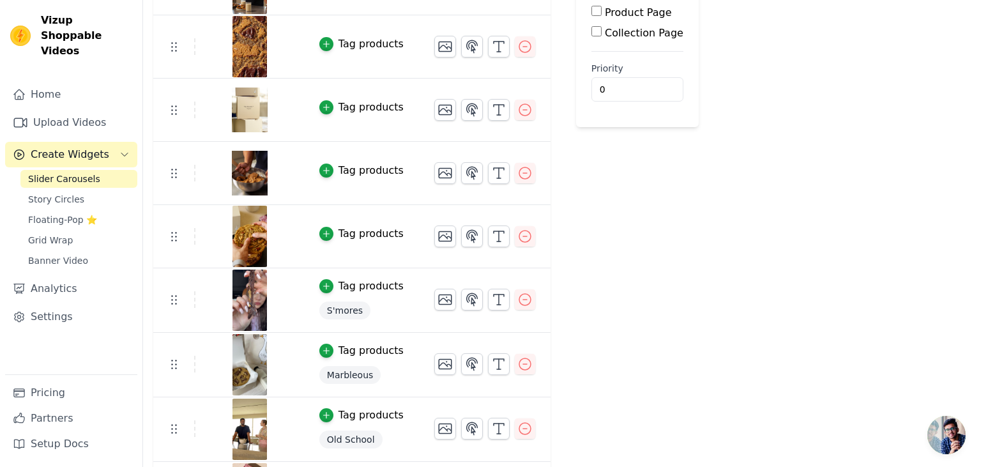
click at [340, 288] on div "Tag products" at bounding box center [371, 286] width 65 height 15
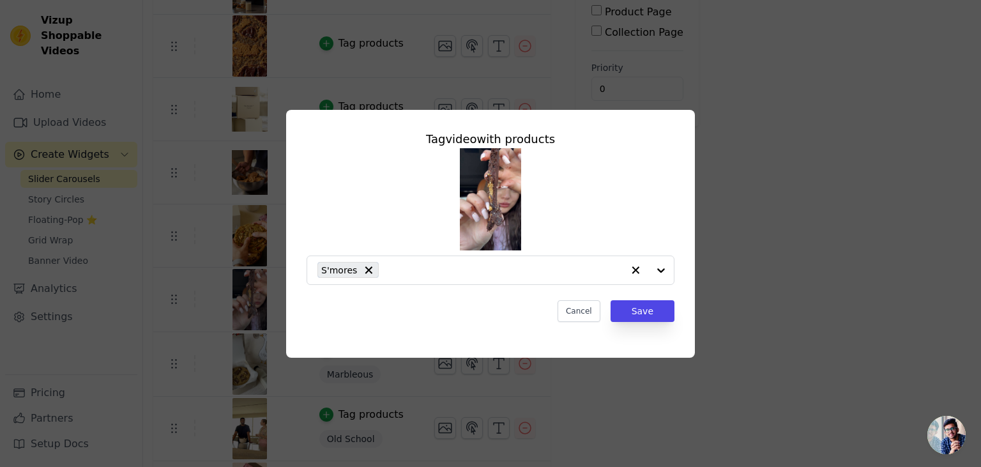
scroll to position [0, 0]
click at [423, 273] on input "text" at bounding box center [504, 270] width 238 height 15
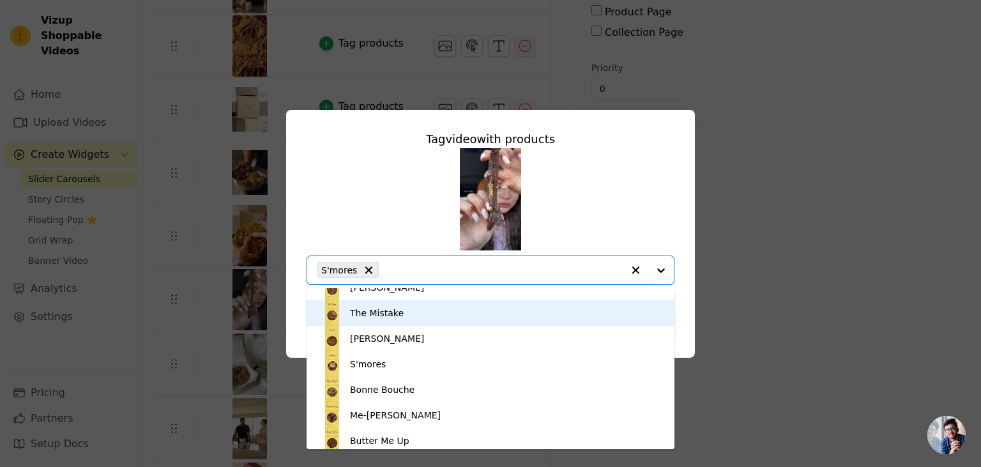
scroll to position [248, 0]
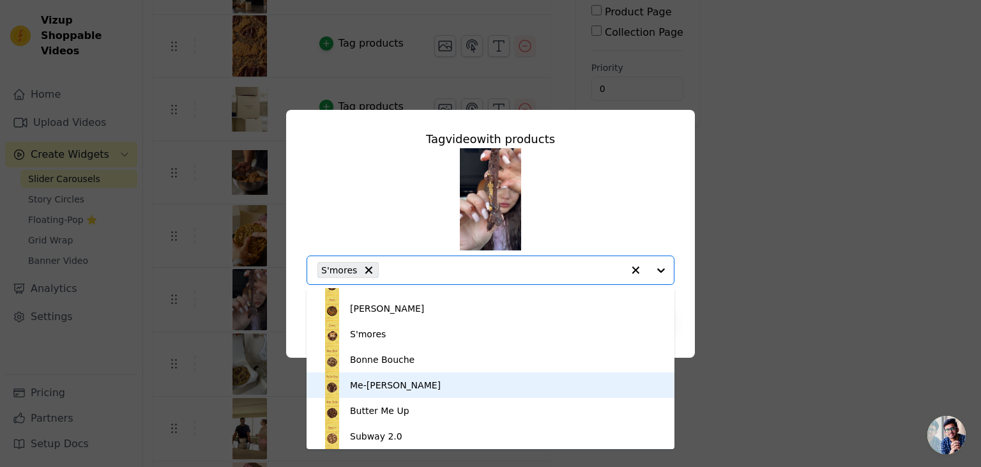
click at [387, 387] on div "Me-[PERSON_NAME]" at bounding box center [395, 385] width 91 height 13
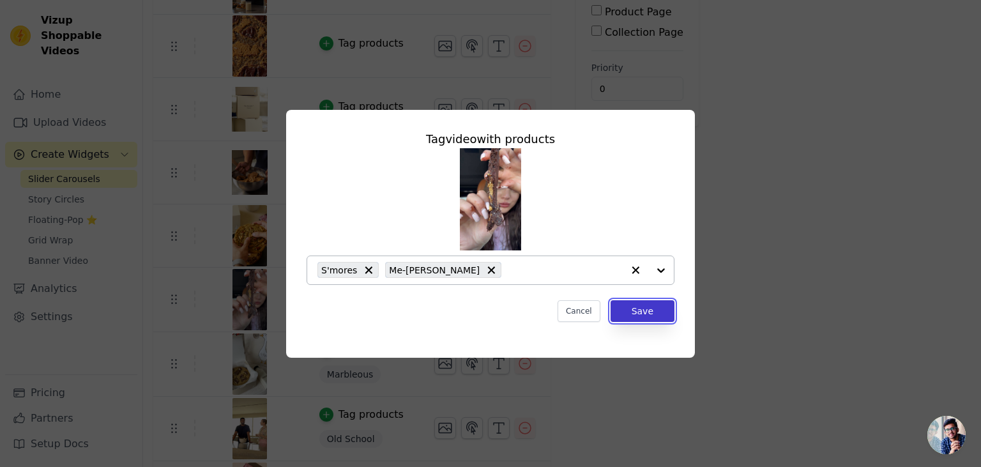
click at [639, 312] on button "Save" at bounding box center [643, 311] width 64 height 22
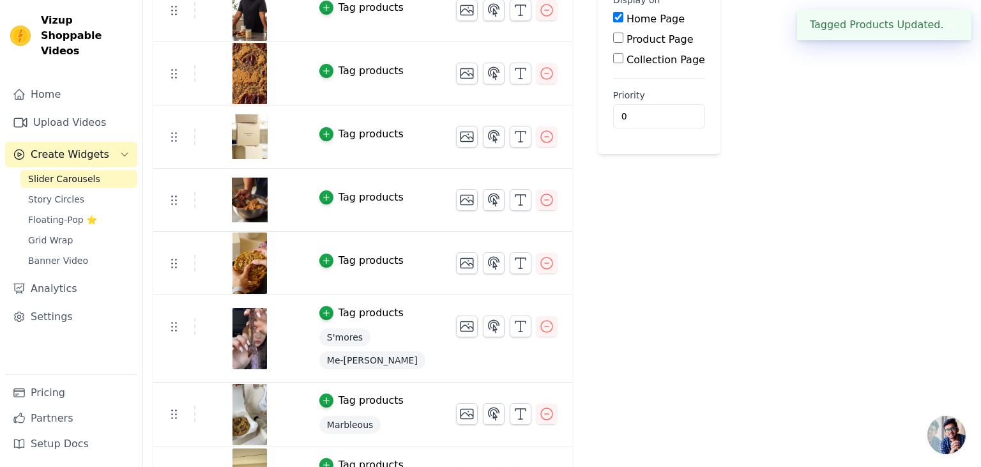
scroll to position [202, 0]
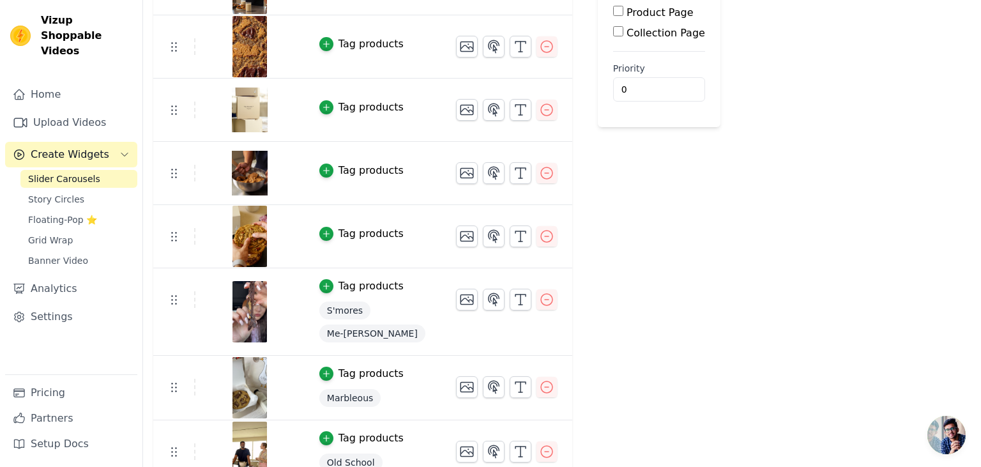
click at [359, 227] on div "Tag products" at bounding box center [371, 233] width 65 height 15
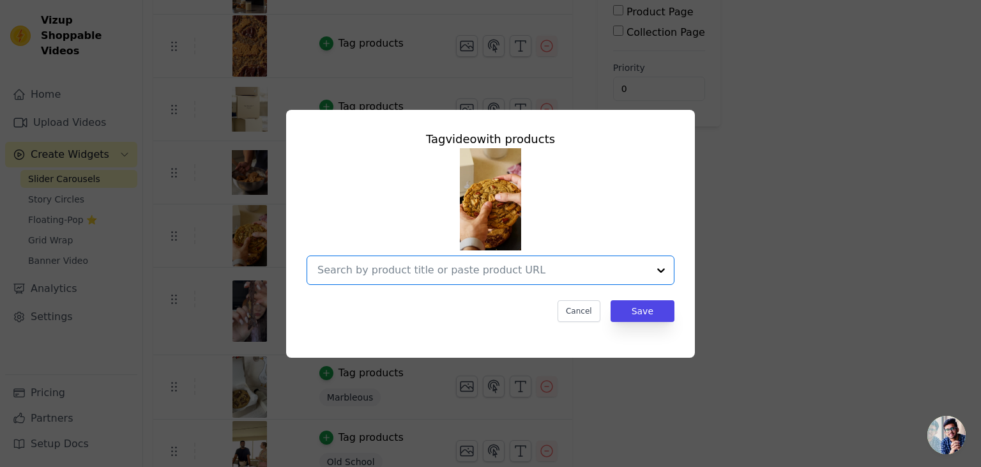
click at [562, 265] on input "text" at bounding box center [483, 270] width 331 height 15
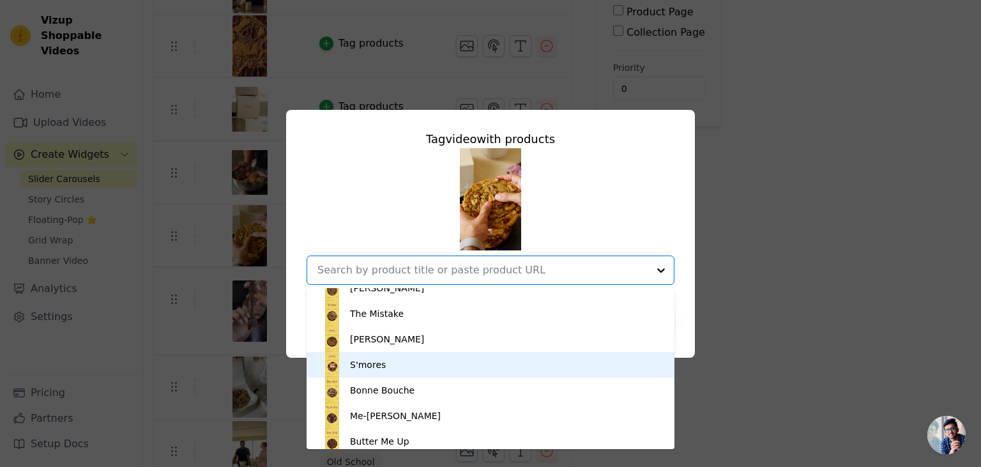
scroll to position [248, 0]
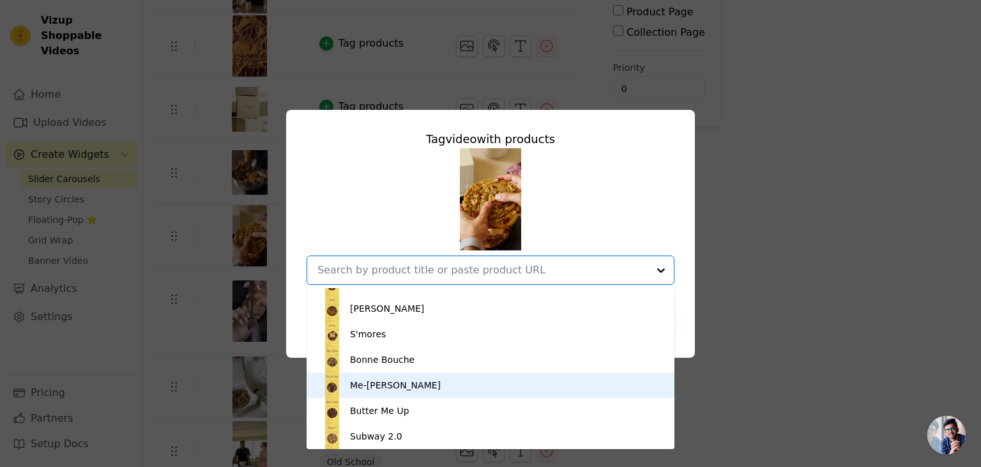
click at [392, 387] on div "Me-[PERSON_NAME]" at bounding box center [395, 385] width 91 height 13
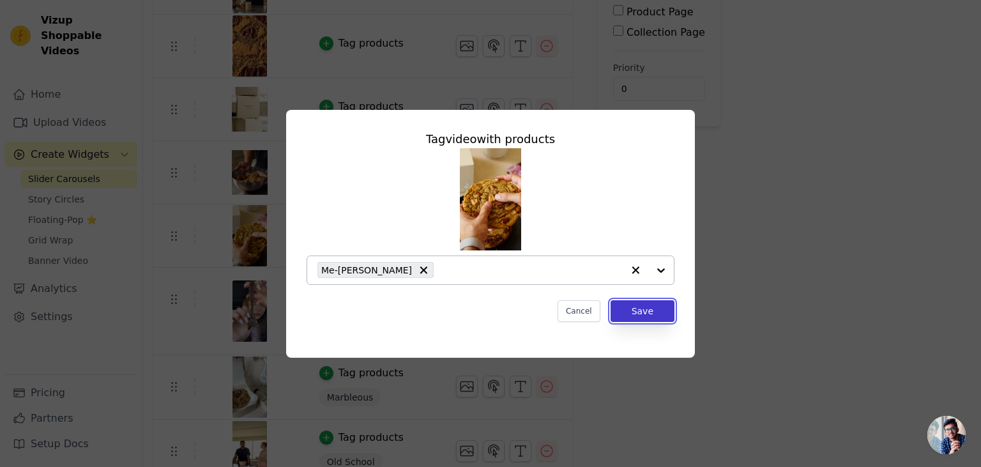
click at [655, 308] on button "Save" at bounding box center [643, 311] width 64 height 22
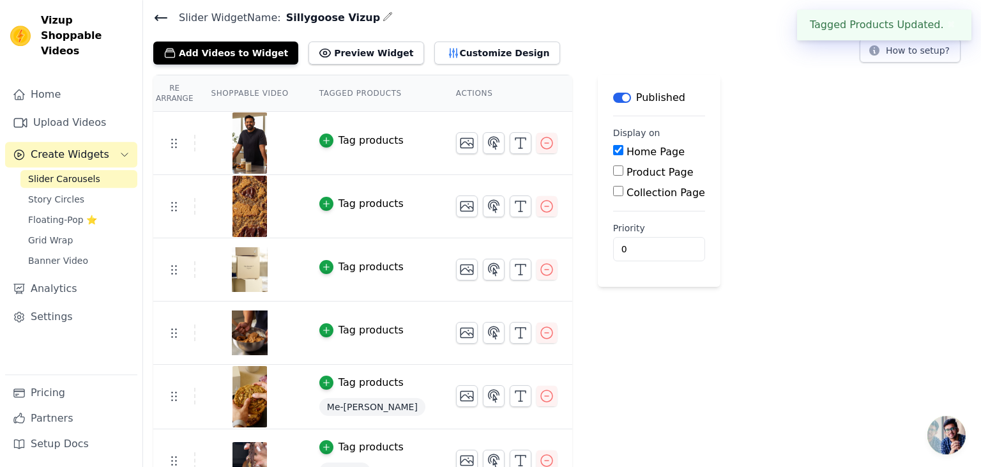
scroll to position [67, 0]
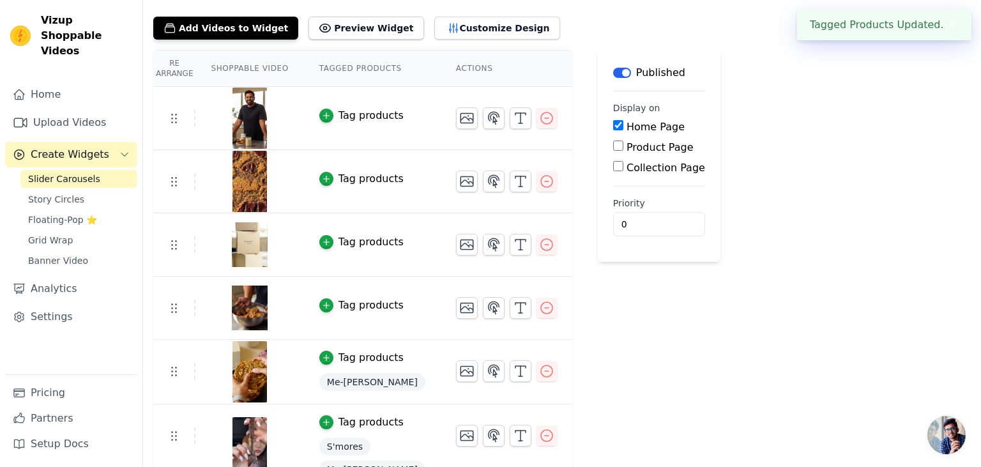
click at [346, 301] on div "Tag products" at bounding box center [371, 305] width 65 height 15
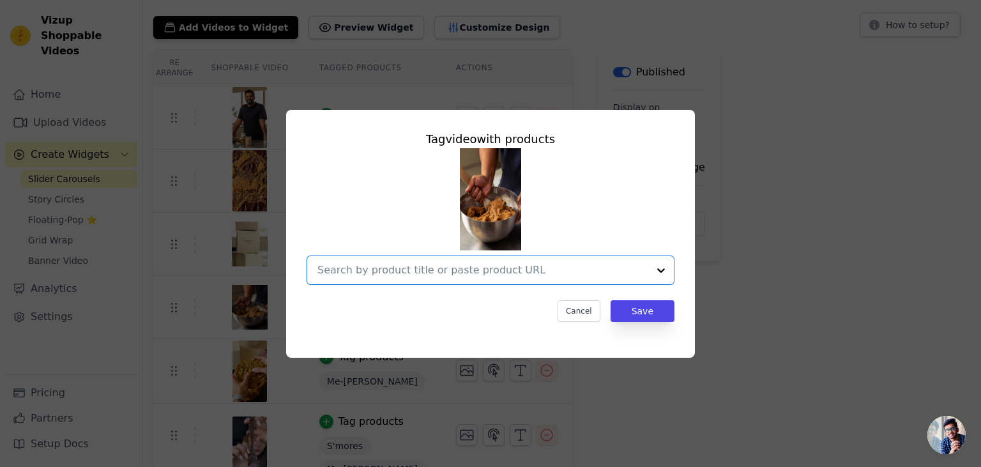
click at [572, 265] on input "text" at bounding box center [483, 270] width 331 height 15
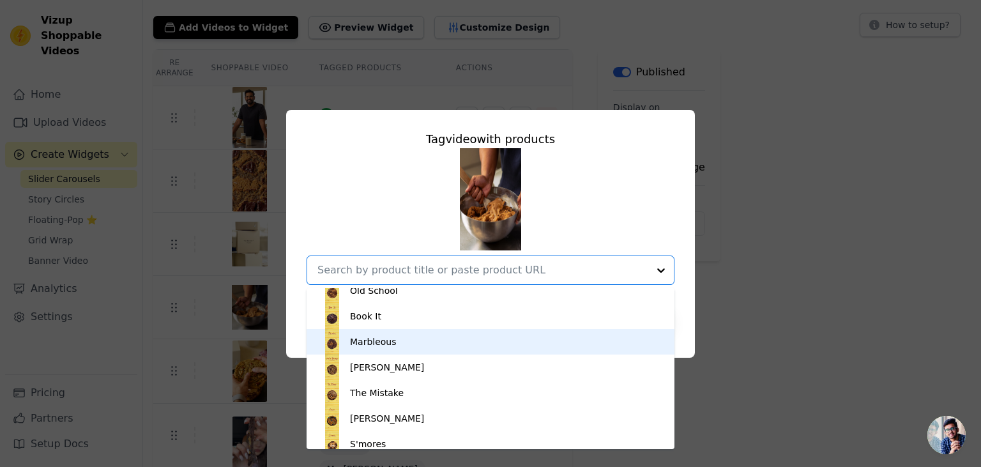
scroll to position [165, 0]
click at [370, 341] on div "[PERSON_NAME]" at bounding box center [387, 340] width 74 height 13
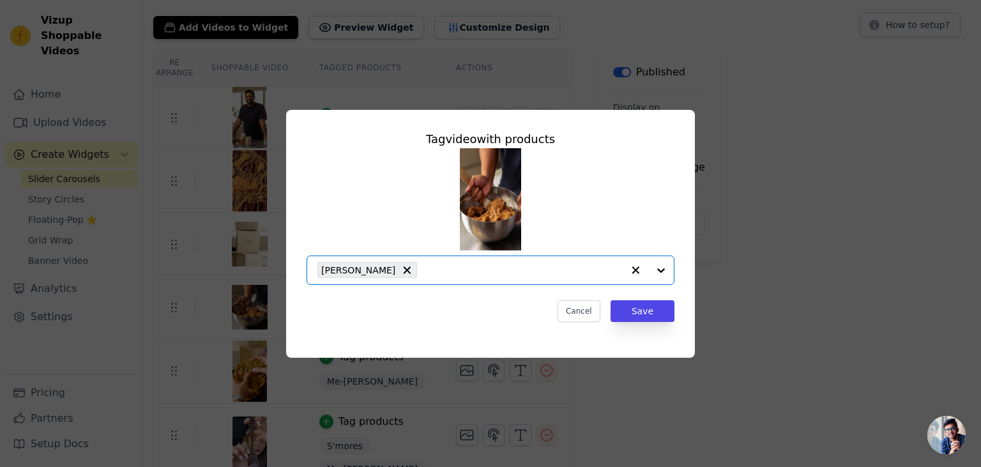
click at [573, 274] on input "text" at bounding box center [523, 270] width 199 height 15
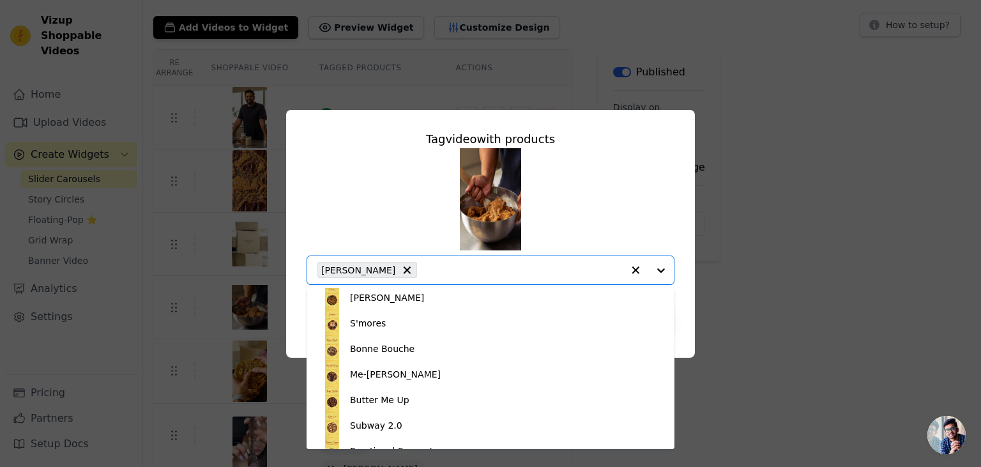
scroll to position [331, 0]
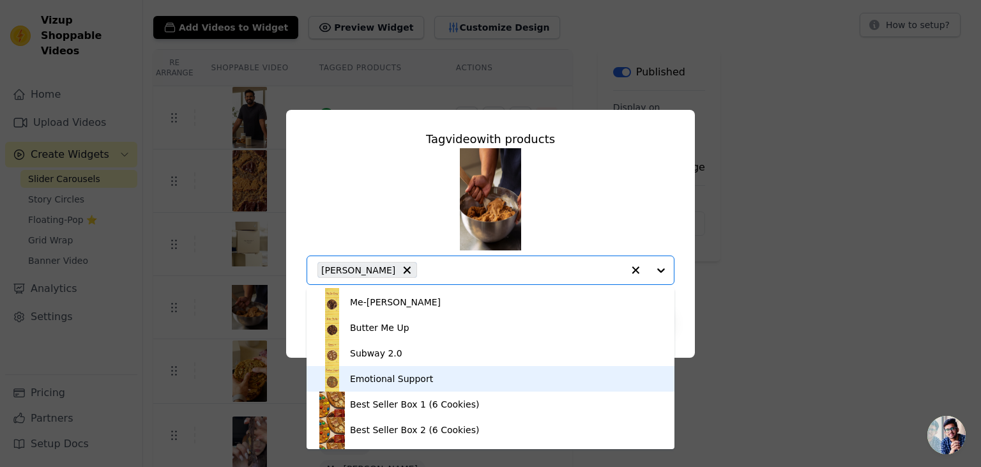
click at [395, 377] on div "Emotional Support" at bounding box center [391, 378] width 83 height 13
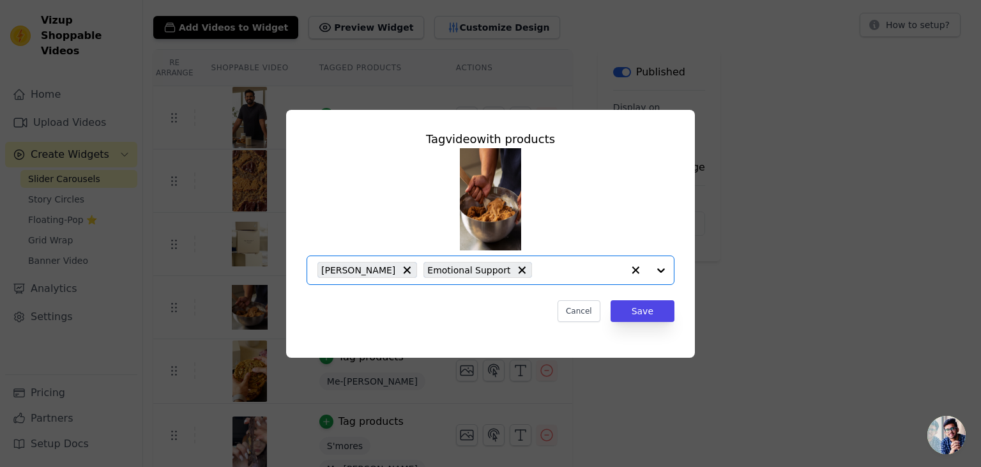
click at [541, 273] on input "text" at bounding box center [581, 270] width 84 height 15
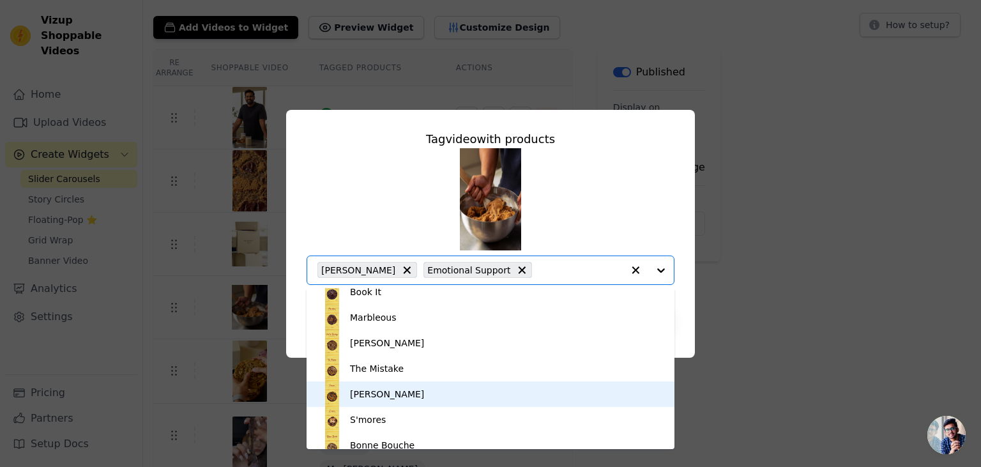
scroll to position [165, 0]
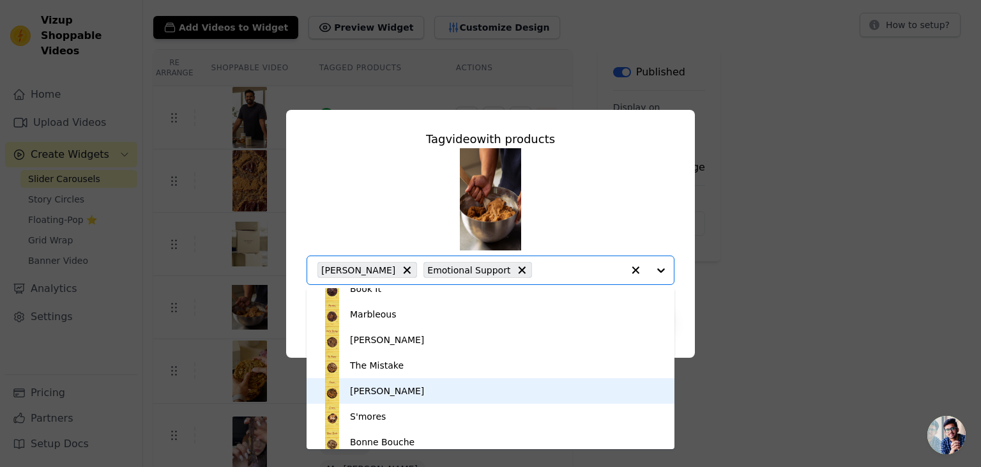
click at [381, 393] on div "[PERSON_NAME]" at bounding box center [387, 391] width 74 height 13
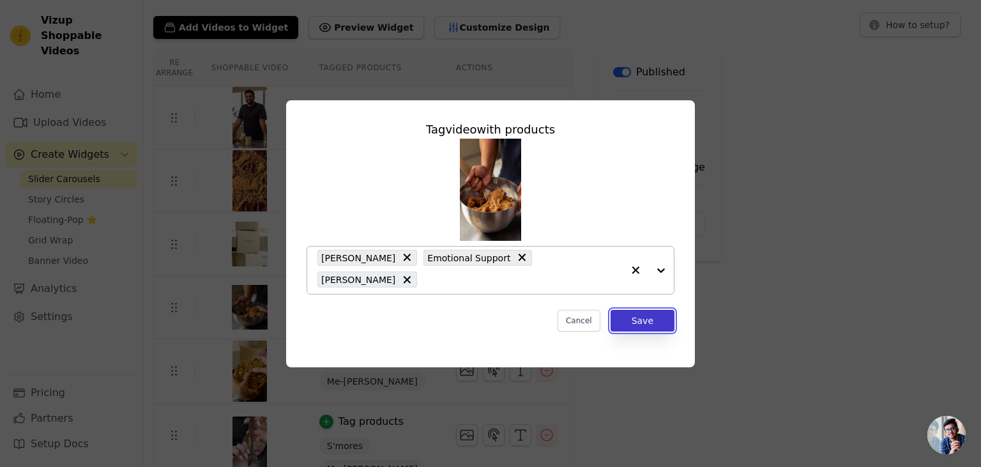
click at [652, 310] on button "Save" at bounding box center [643, 321] width 64 height 22
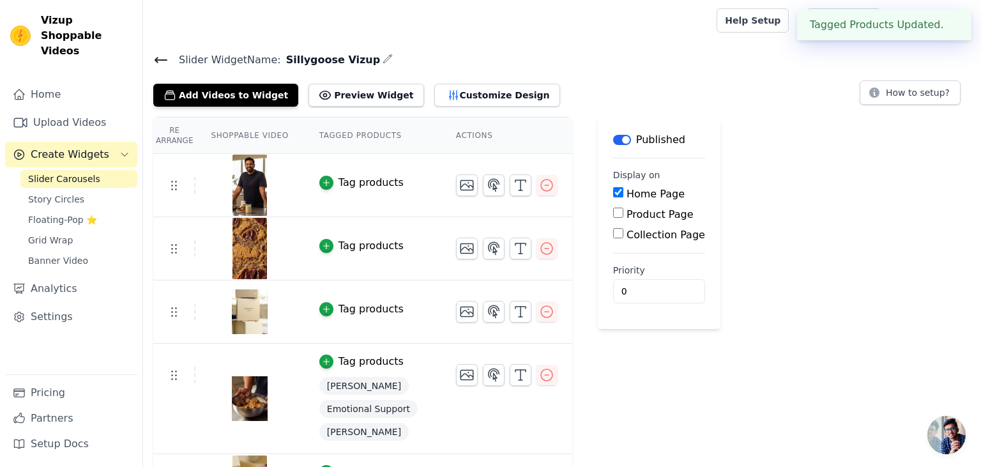
scroll to position [67, 0]
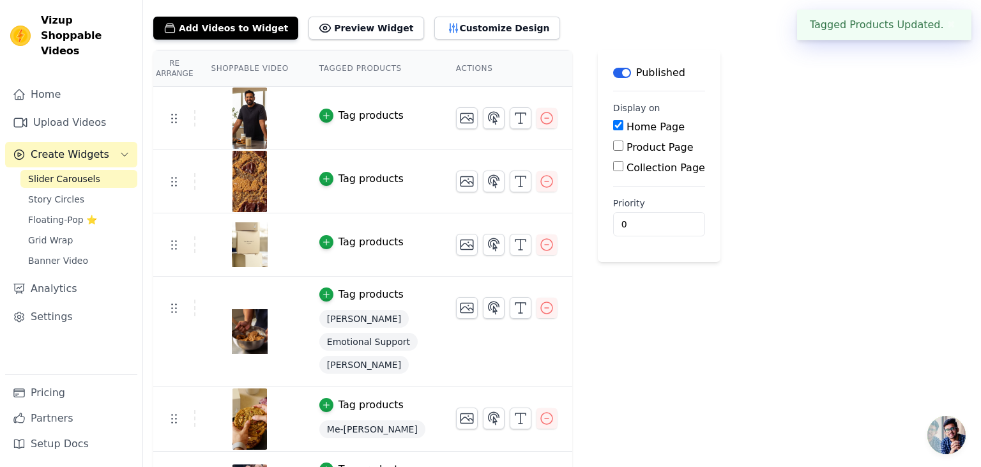
click at [357, 242] on div "Tag products" at bounding box center [371, 241] width 65 height 15
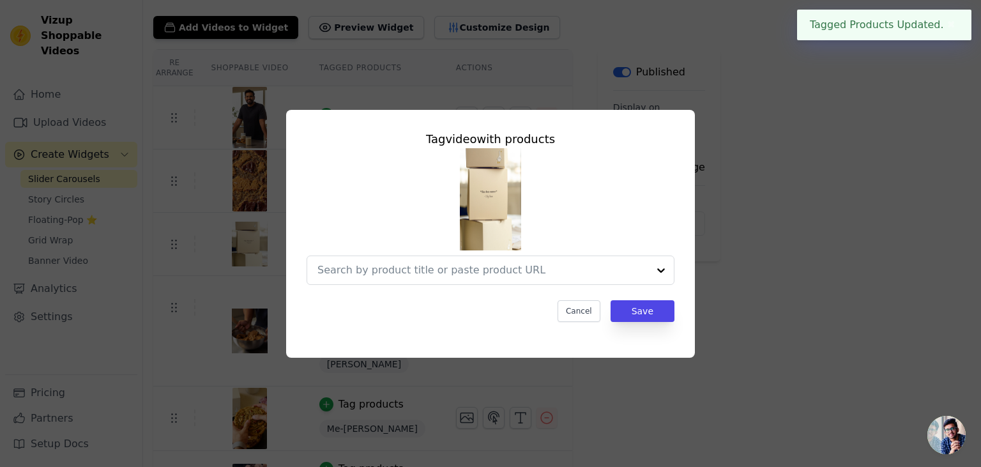
scroll to position [0, 0]
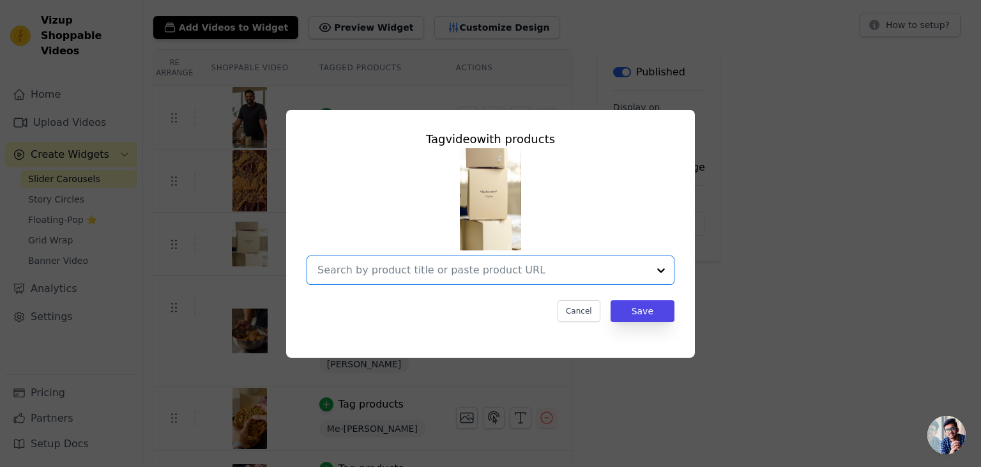
click at [459, 272] on input "text" at bounding box center [483, 270] width 331 height 15
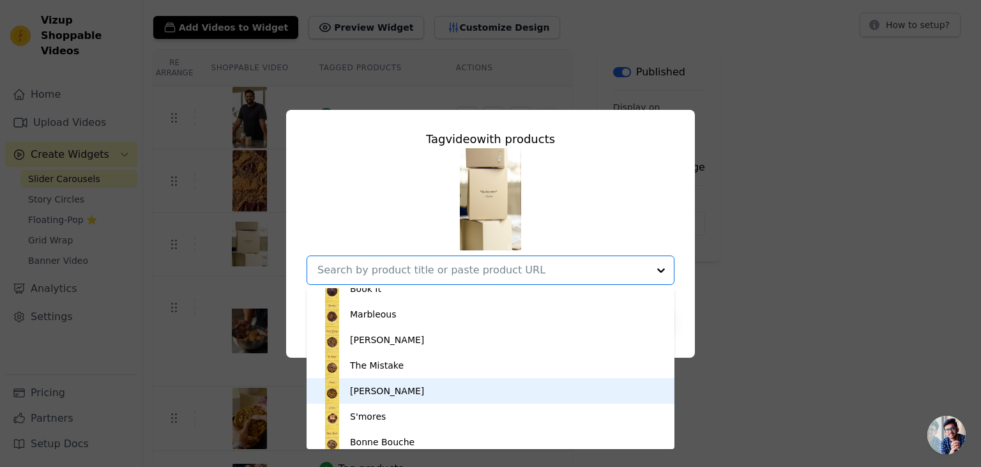
scroll to position [248, 0]
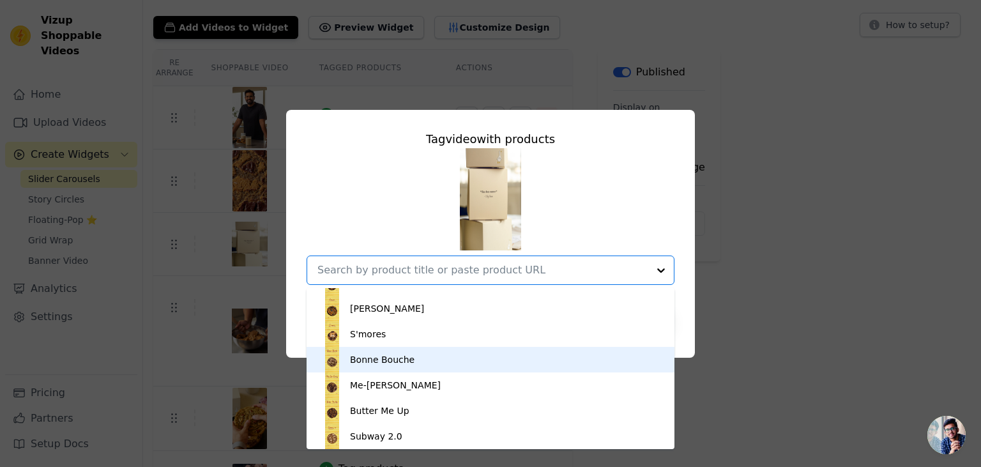
click at [385, 363] on div "Bonne Bouche" at bounding box center [382, 359] width 65 height 13
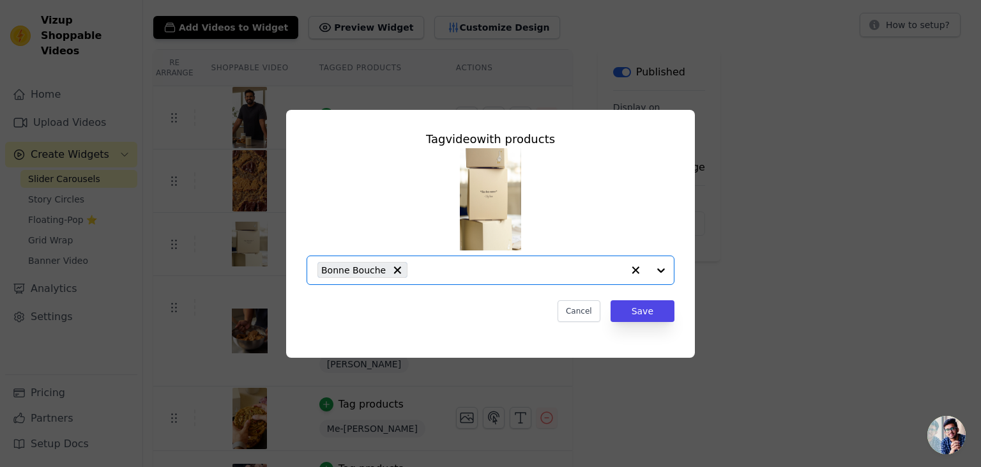
click at [581, 273] on input "text" at bounding box center [518, 270] width 209 height 15
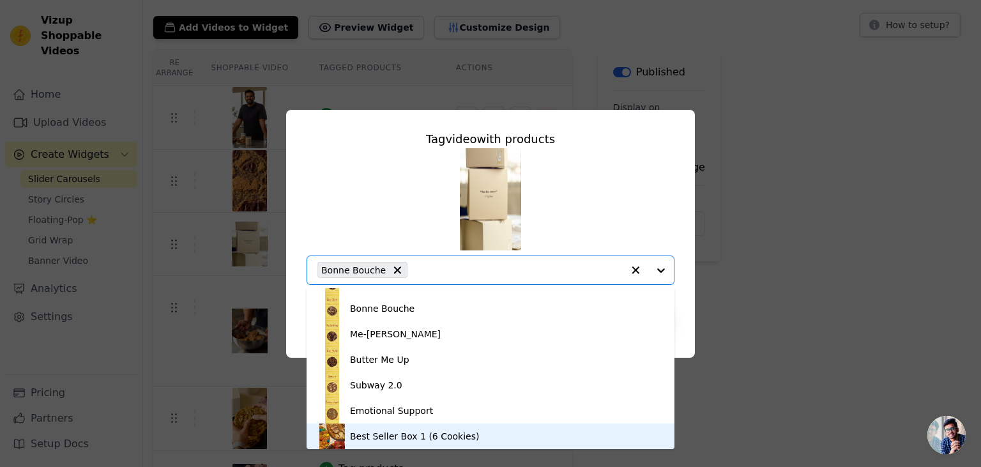
scroll to position [331, 0]
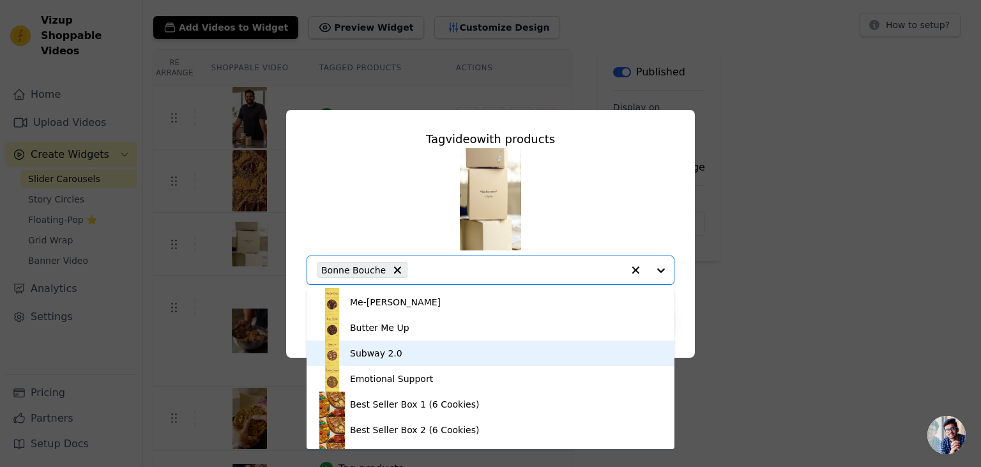
click at [371, 353] on div "Subway 2.0" at bounding box center [376, 353] width 52 height 13
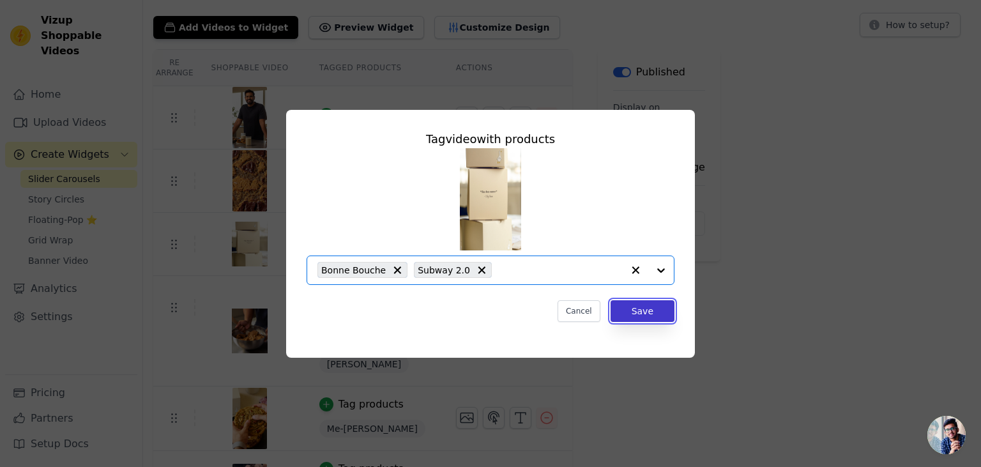
click at [653, 308] on button "Save" at bounding box center [643, 311] width 64 height 22
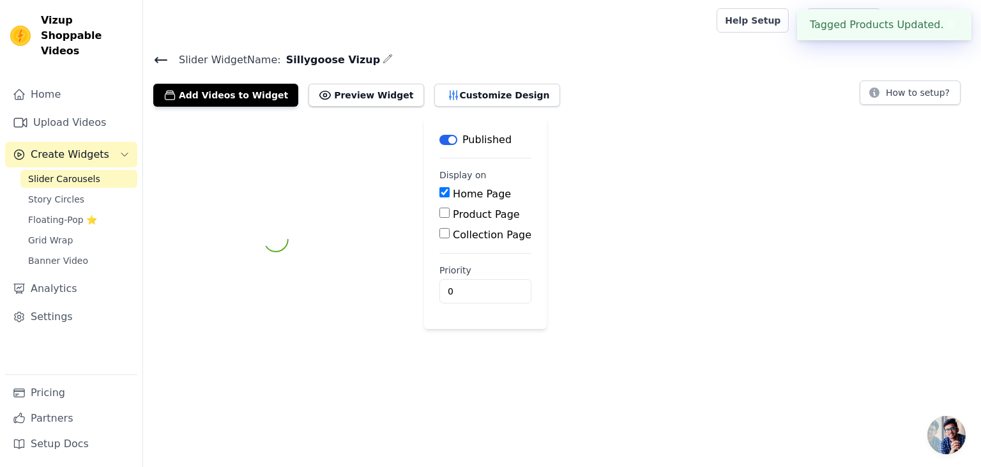
scroll to position [0, 0]
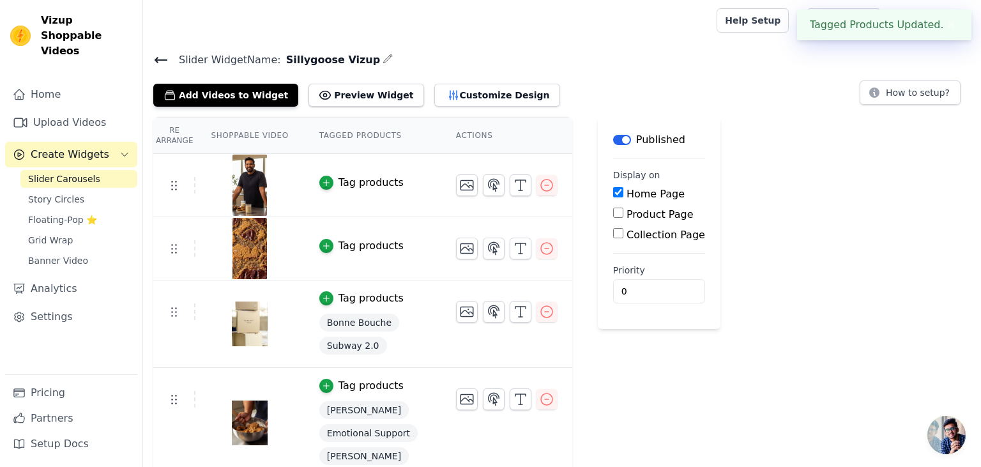
click at [364, 242] on div "Tag products" at bounding box center [371, 245] width 65 height 15
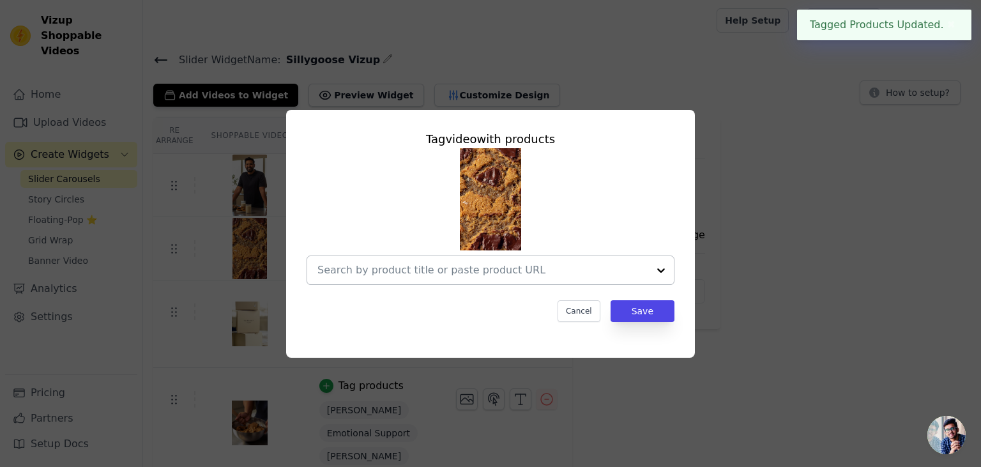
click at [459, 267] on input "text" at bounding box center [483, 270] width 331 height 15
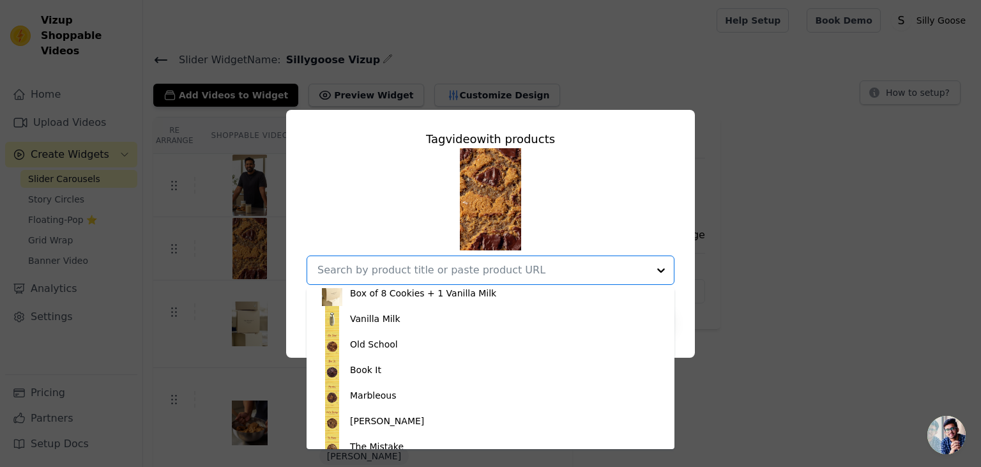
scroll to position [82, 0]
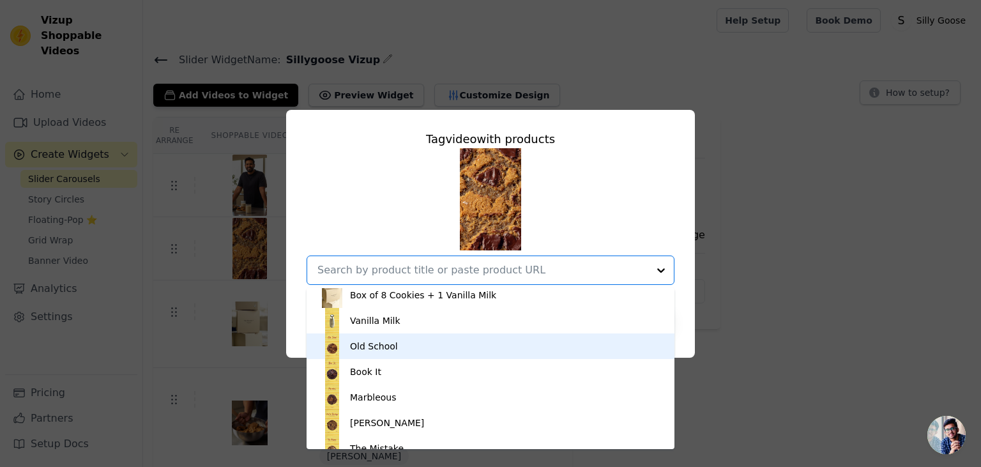
click at [384, 356] on div "Old School" at bounding box center [490, 347] width 342 height 26
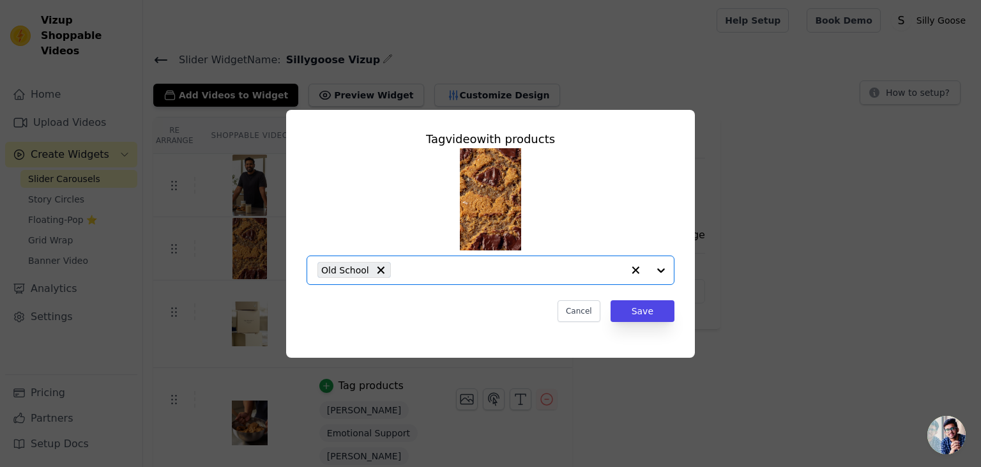
click at [435, 265] on input "text" at bounding box center [510, 270] width 226 height 15
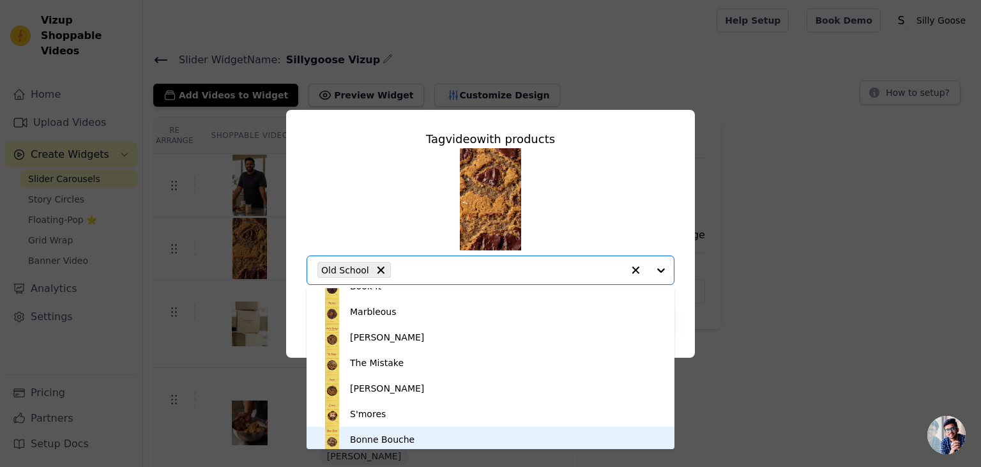
scroll to position [248, 0]
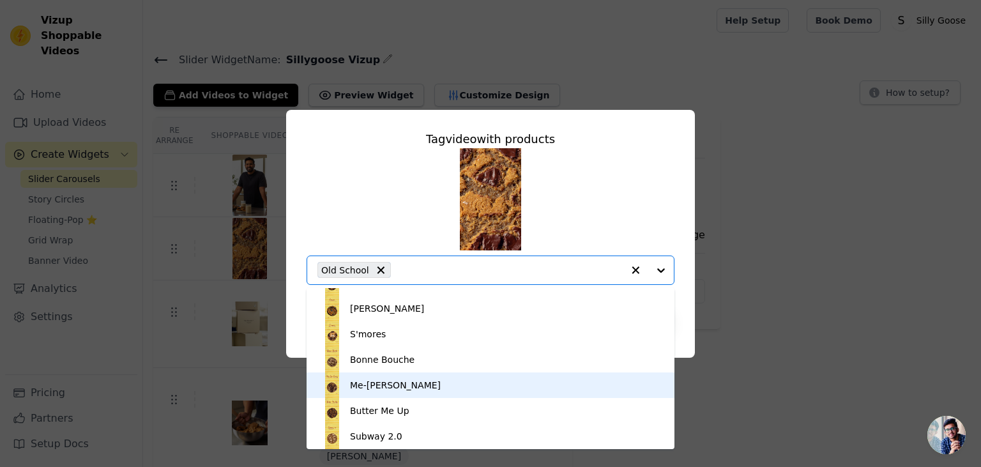
click at [385, 383] on div "Me-[PERSON_NAME]" at bounding box center [395, 385] width 91 height 13
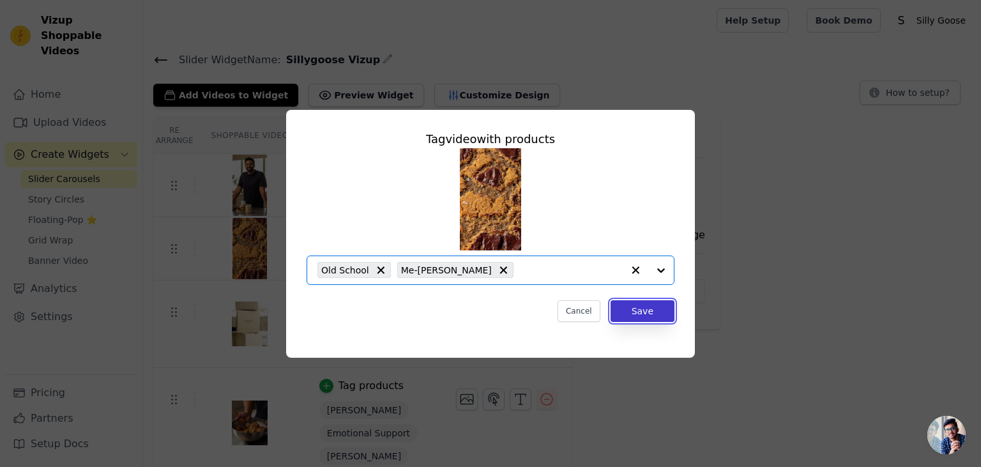
click at [663, 313] on button "Save" at bounding box center [643, 311] width 64 height 22
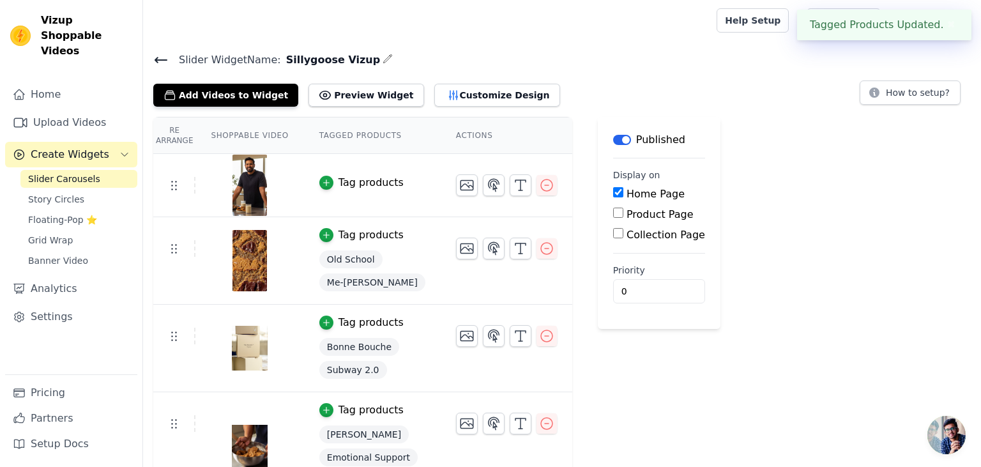
click at [355, 181] on div "Tag products" at bounding box center [371, 182] width 65 height 15
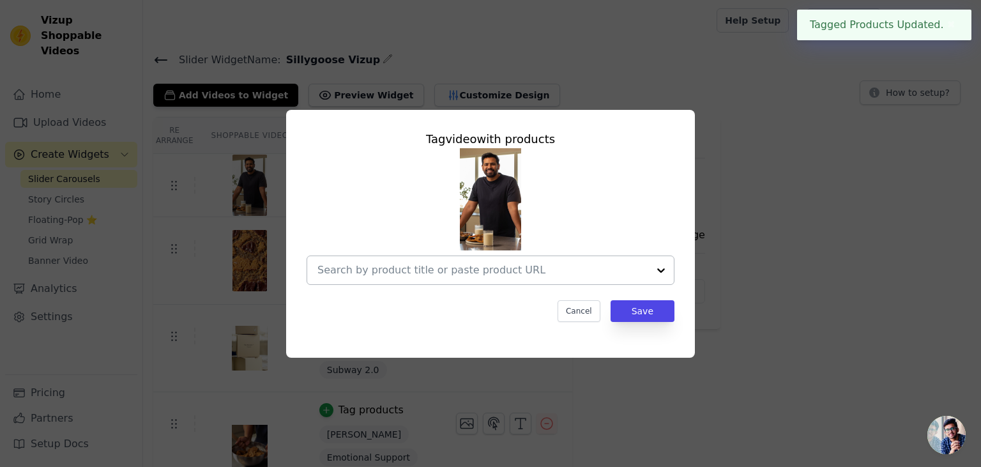
click at [502, 275] on input "text" at bounding box center [483, 270] width 331 height 15
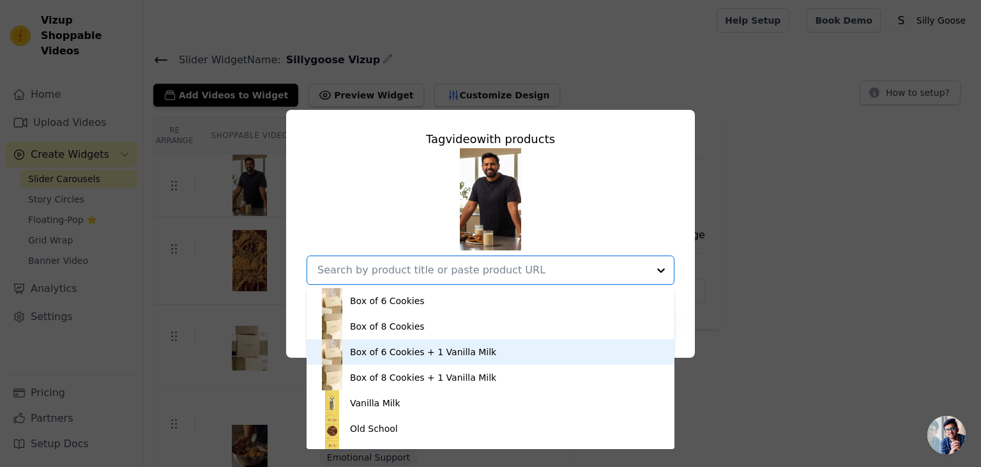
scroll to position [82, 0]
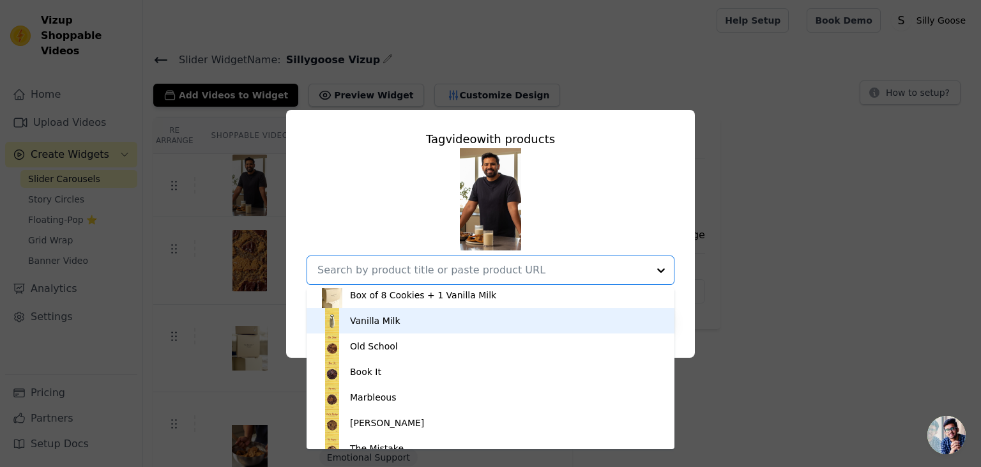
click at [397, 321] on div "Vanilla Milk" at bounding box center [490, 321] width 342 height 26
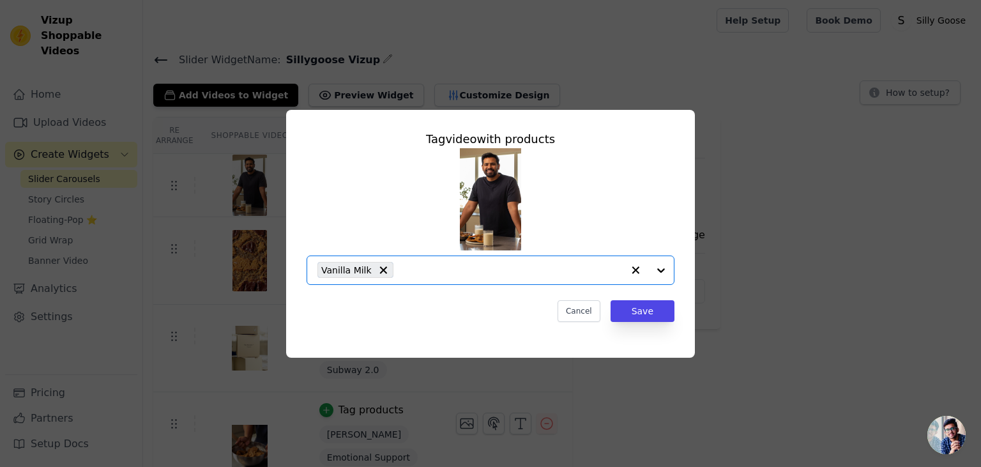
click at [419, 270] on input "text" at bounding box center [511, 270] width 223 height 15
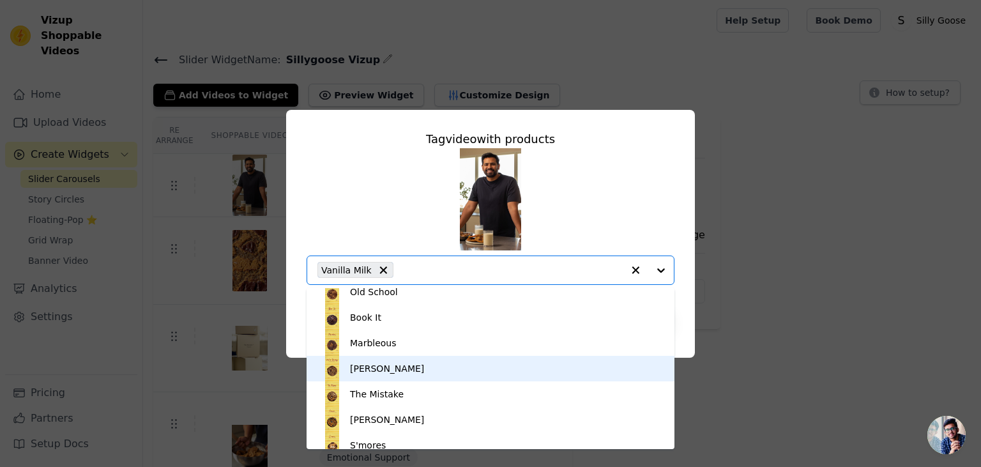
scroll to position [165, 0]
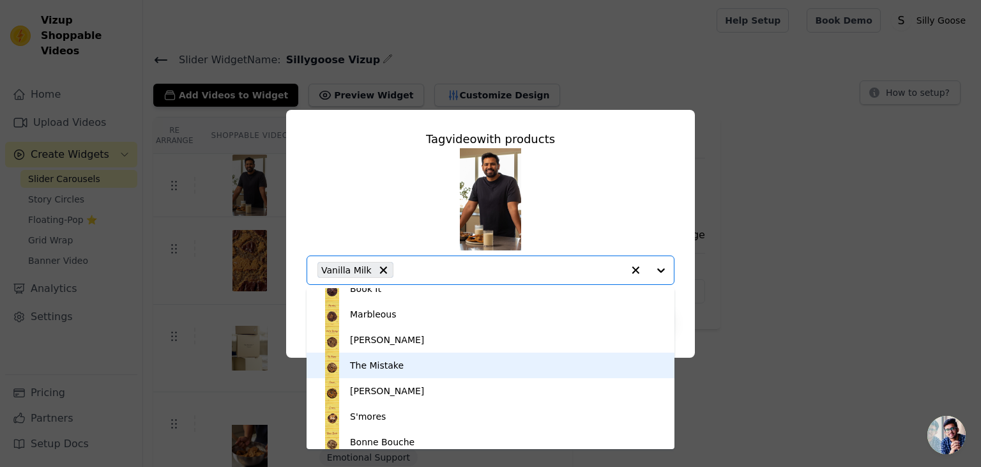
click at [404, 365] on div "The Mistake" at bounding box center [490, 366] width 342 height 26
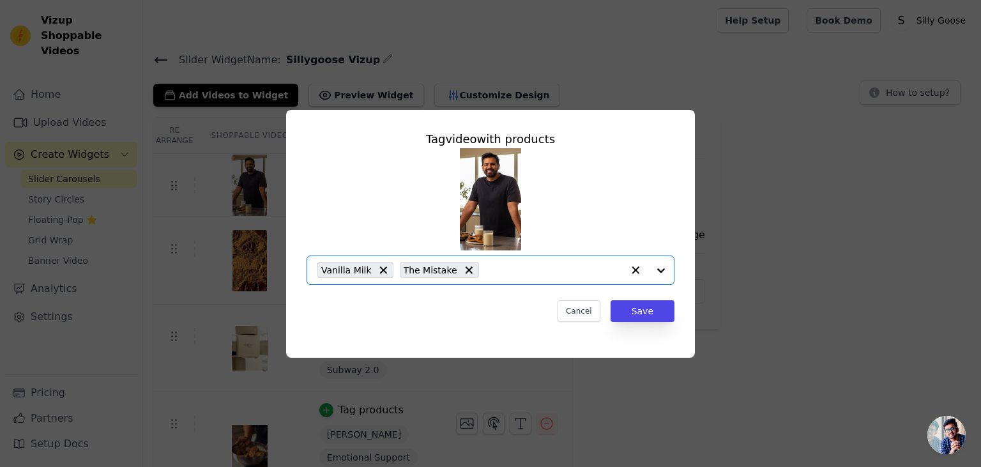
click at [492, 271] on input "text" at bounding box center [554, 270] width 137 height 15
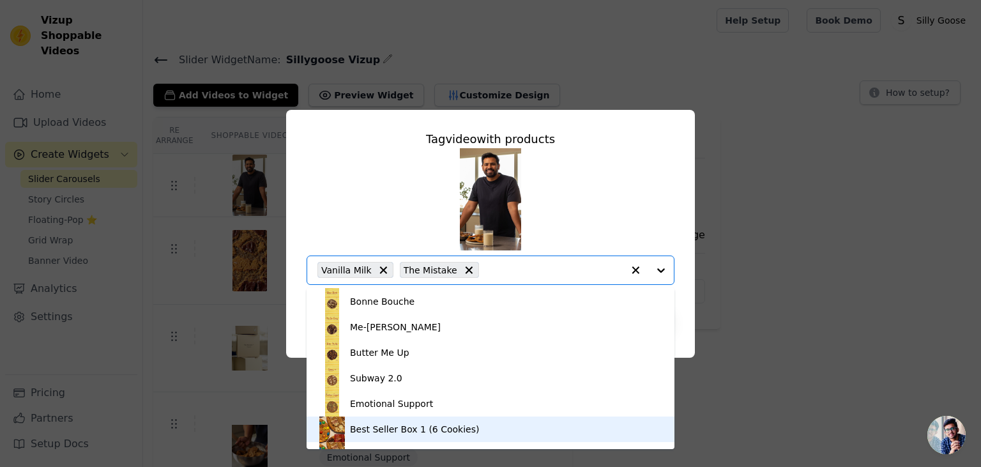
scroll to position [331, 0]
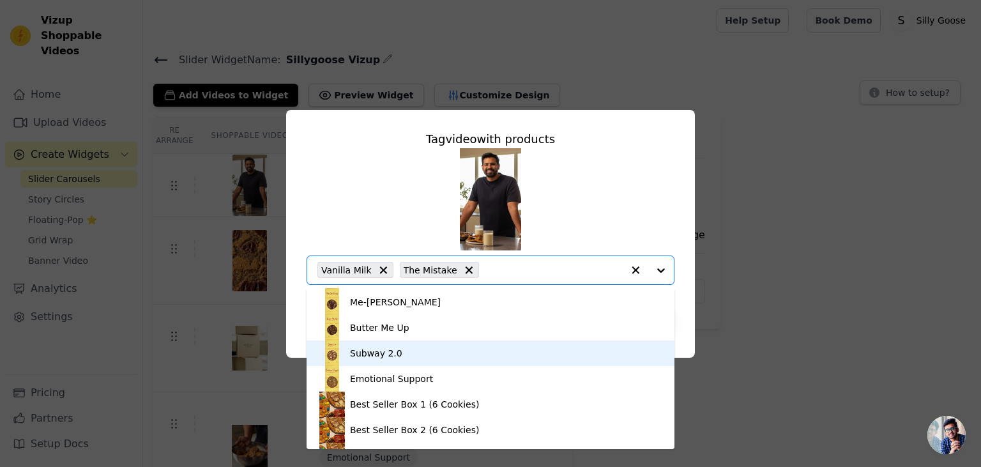
click at [388, 357] on div "Subway 2.0" at bounding box center [376, 353] width 52 height 13
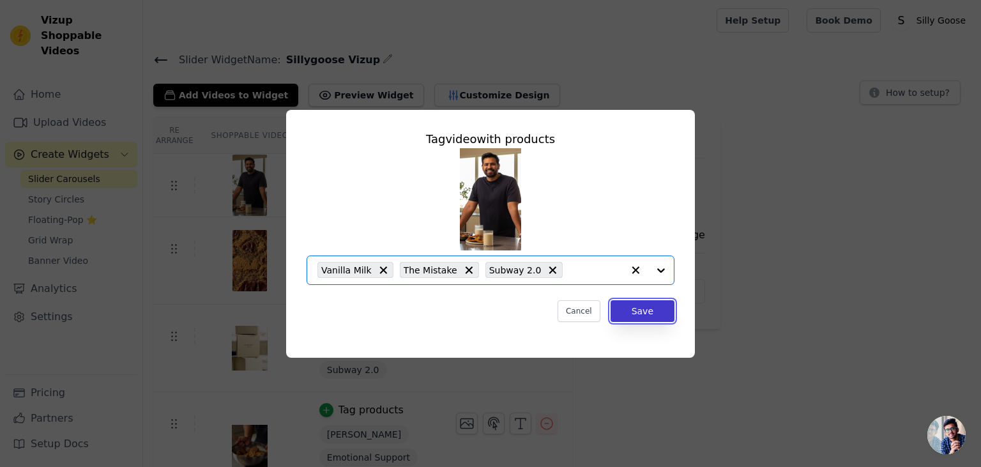
click at [643, 311] on button "Save" at bounding box center [643, 311] width 64 height 22
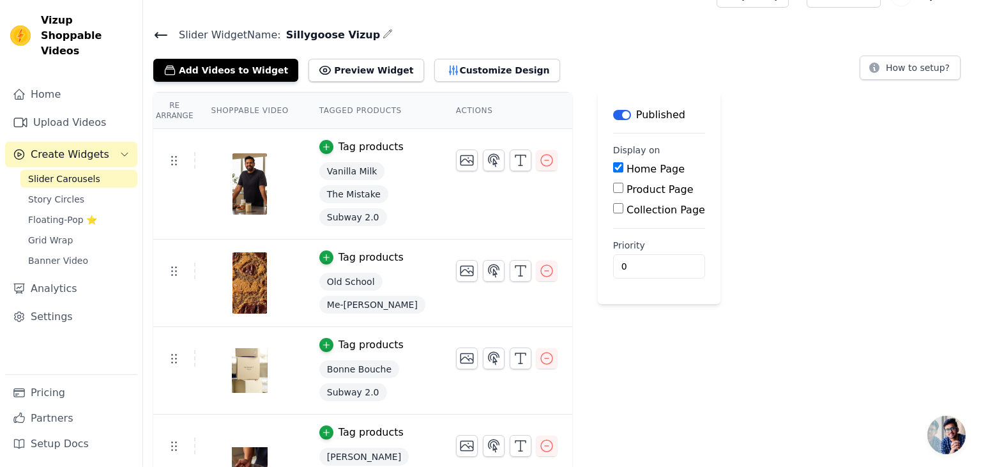
scroll to position [0, 0]
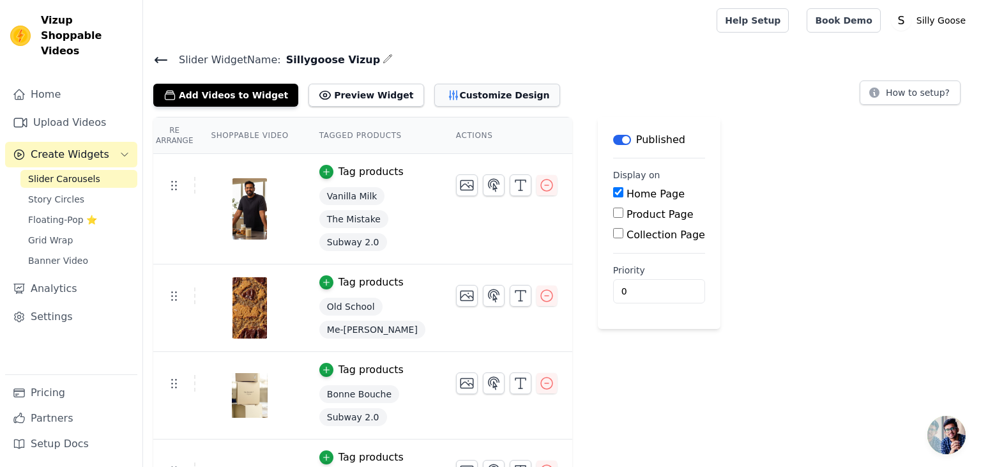
click at [475, 96] on button "Customize Design" at bounding box center [497, 95] width 126 height 23
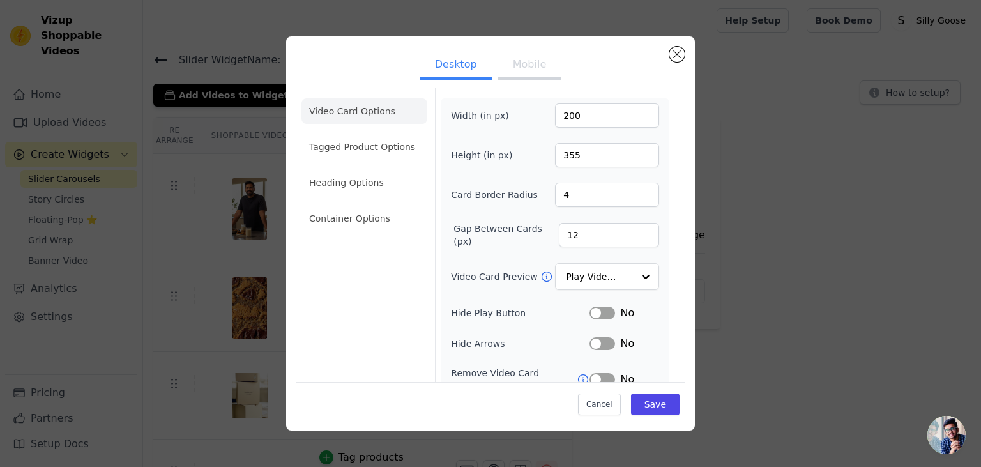
click at [521, 68] on button "Mobile" at bounding box center [530, 66] width 64 height 28
click at [310, 151] on li "Tagged Product Options" at bounding box center [365, 147] width 126 height 26
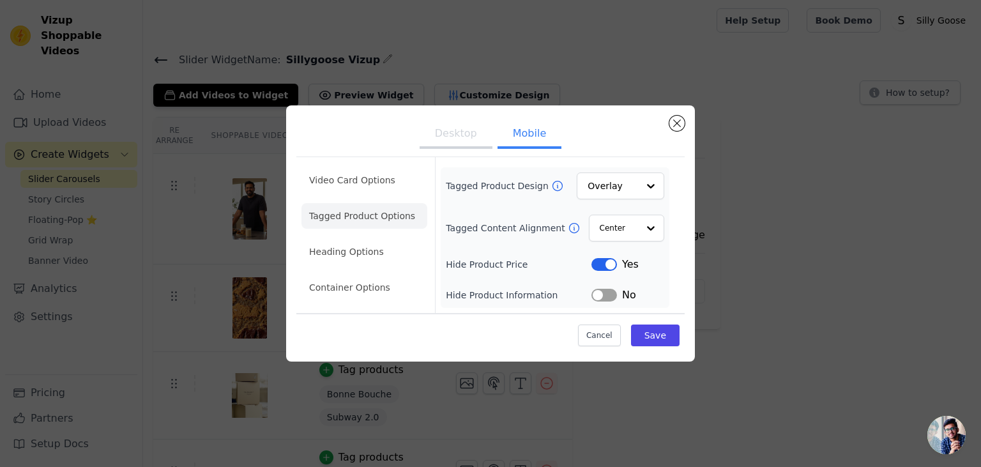
drag, startPoint x: 605, startPoint y: 263, endPoint x: 548, endPoint y: 312, distance: 75.2
click at [548, 312] on form "Tagged Product Design Overlay Tagged Content Alignment Center Hide Product Pric…" at bounding box center [555, 235] width 240 height 156
click at [610, 264] on button "Label" at bounding box center [605, 264] width 26 height 13
click at [661, 336] on button "Save" at bounding box center [655, 336] width 49 height 22
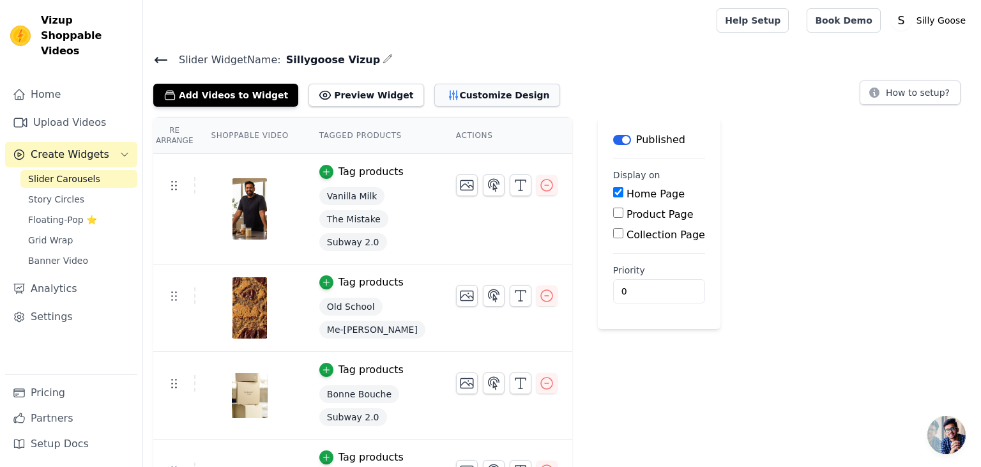
click at [445, 96] on button "Customize Design" at bounding box center [497, 95] width 126 height 23
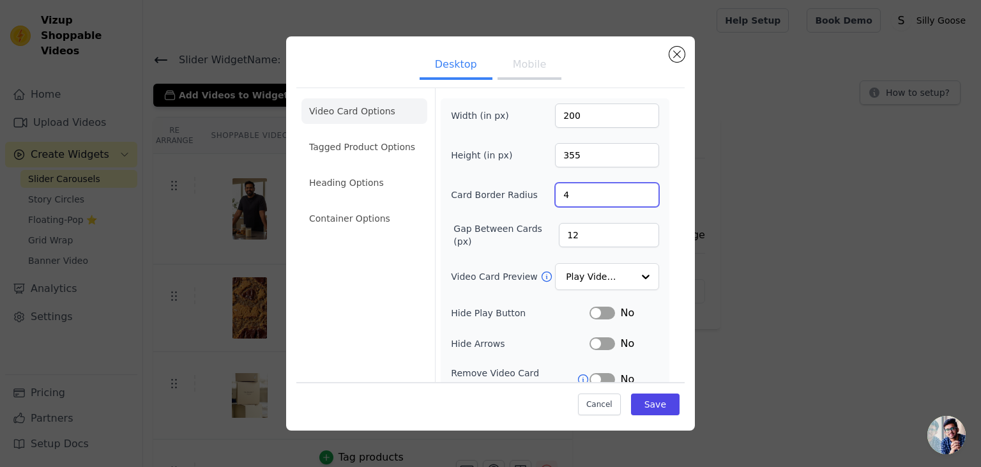
drag, startPoint x: 598, startPoint y: 198, endPoint x: 486, endPoint y: 190, distance: 112.8
click at [555, 192] on input "4" at bounding box center [607, 195] width 104 height 24
type input "12"
click at [668, 406] on button "Save" at bounding box center [655, 405] width 49 height 22
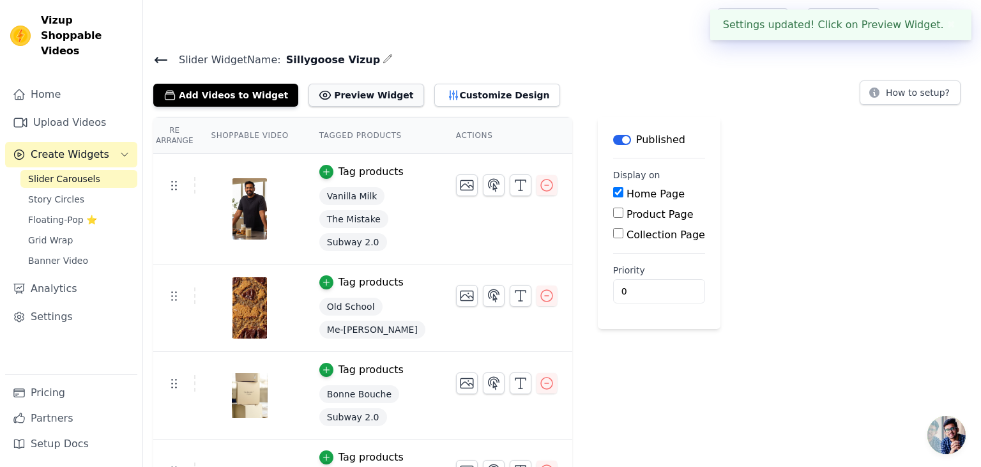
click at [314, 96] on button "Preview Widget" at bounding box center [366, 95] width 115 height 23
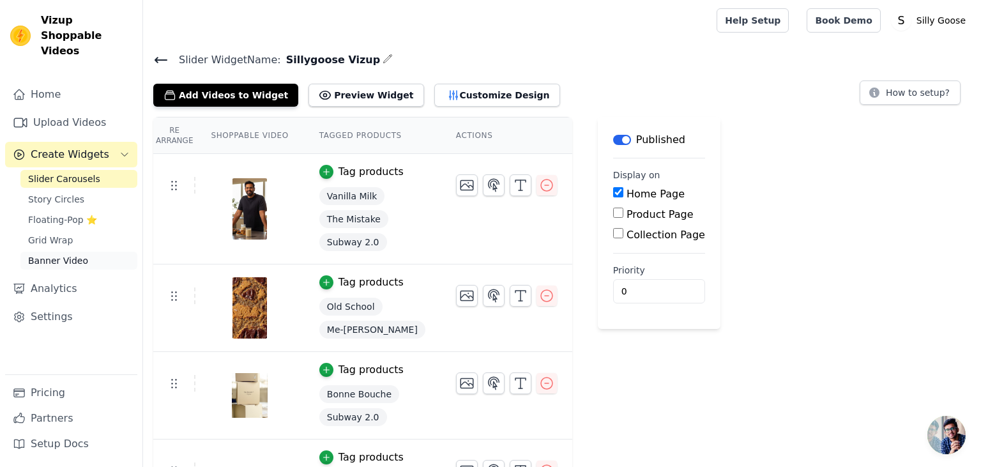
click at [59, 254] on span "Banner Video" at bounding box center [58, 260] width 60 height 13
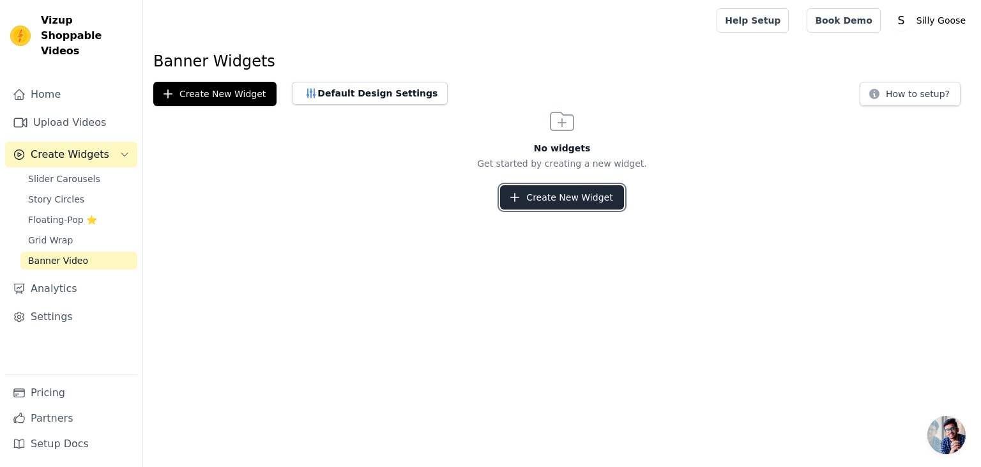
click at [547, 206] on button "Create New Widget" at bounding box center [561, 197] width 123 height 24
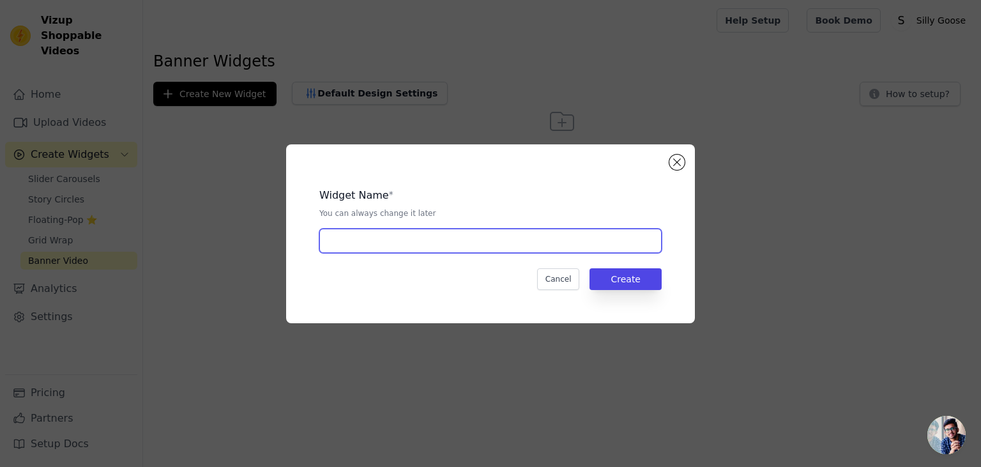
click at [459, 229] on input "text" at bounding box center [490, 241] width 342 height 24
type input "banner_video"
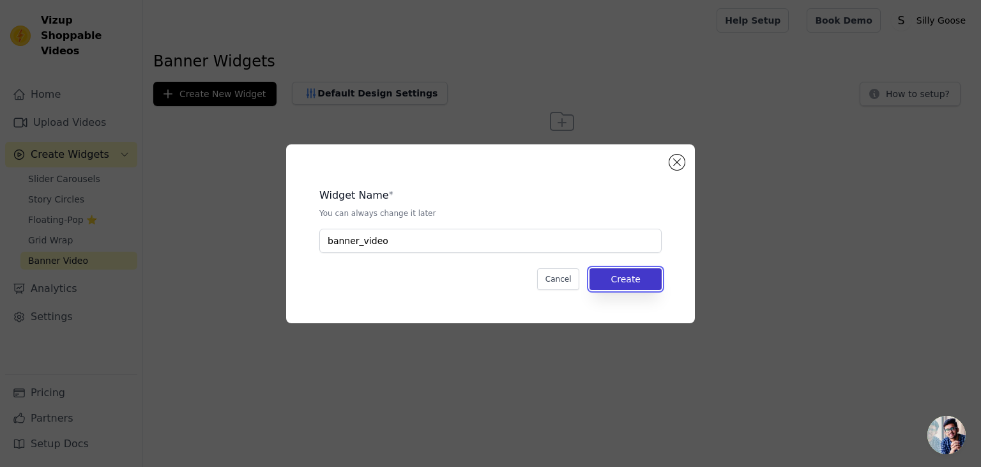
click at [621, 277] on button "Create" at bounding box center [626, 279] width 72 height 22
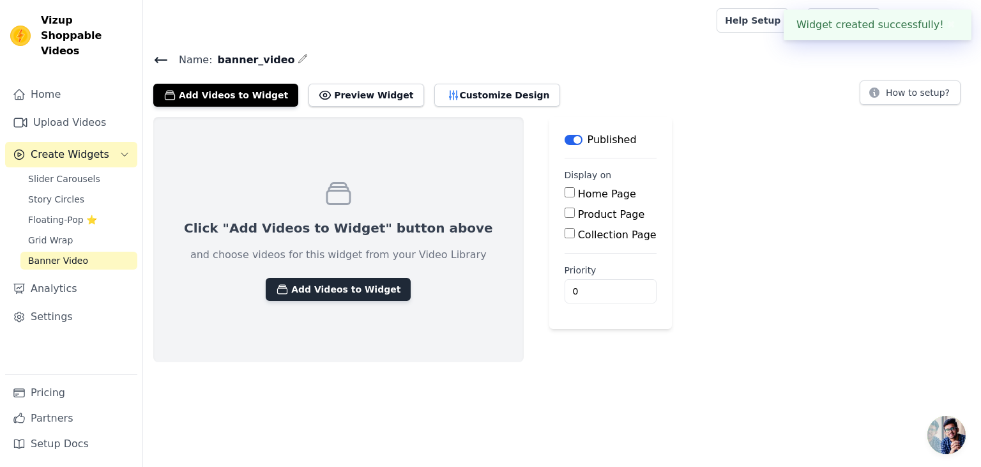
click at [330, 293] on button "Add Videos to Widget" at bounding box center [338, 289] width 145 height 23
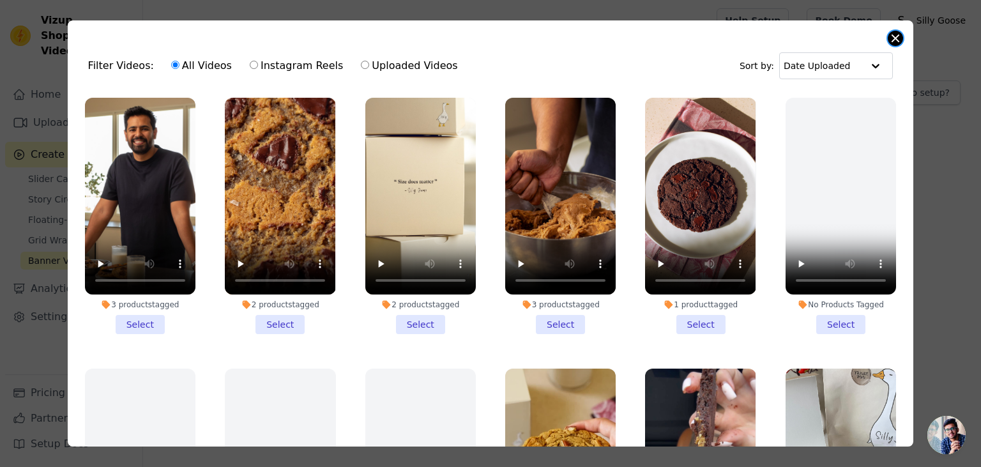
click at [898, 40] on button "Close modal" at bounding box center [895, 38] width 15 height 15
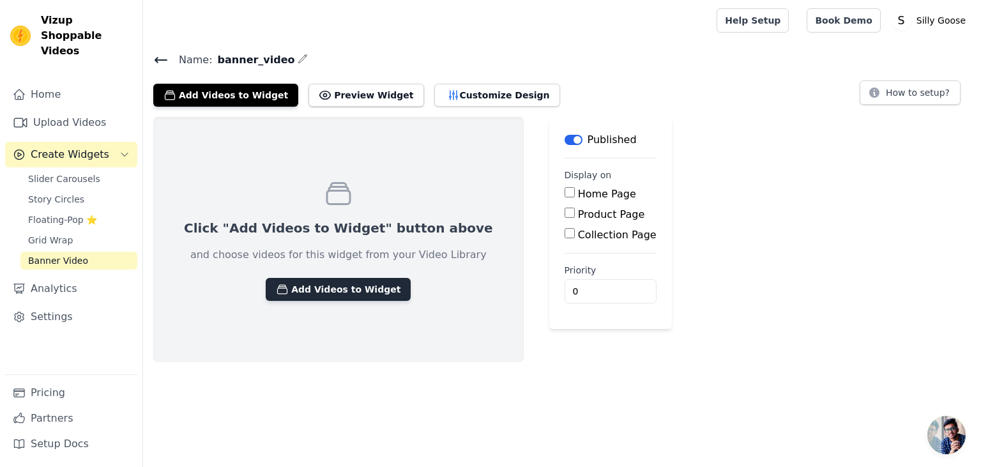
click at [305, 289] on button "Add Videos to Widget" at bounding box center [338, 289] width 145 height 23
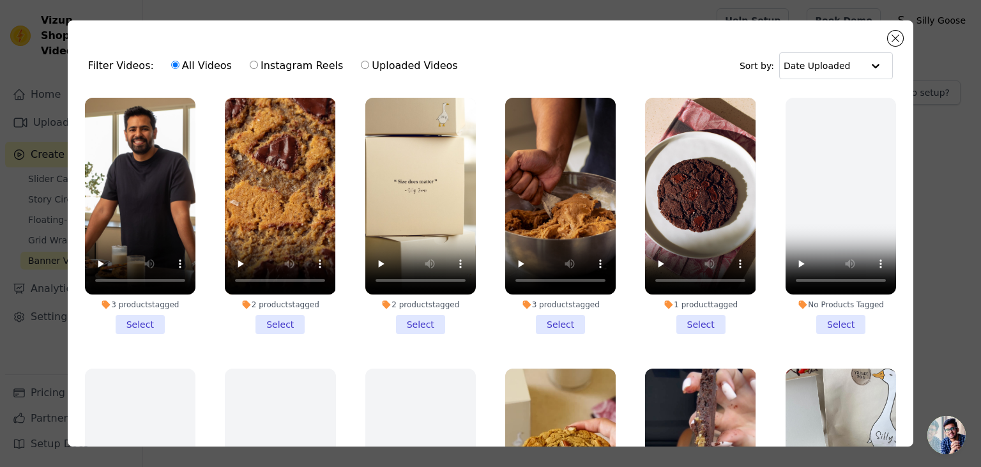
click at [361, 66] on input "Uploaded Videos" at bounding box center [365, 65] width 8 height 8
radio input "true"
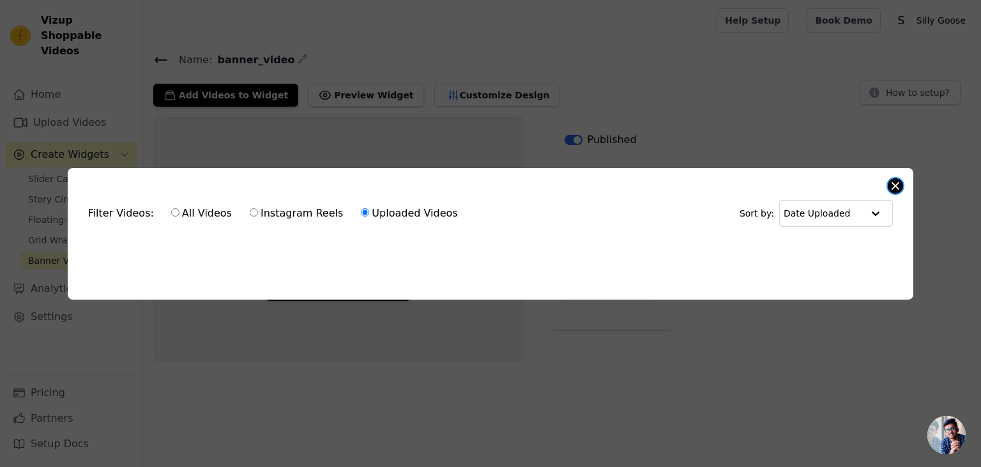
click at [893, 187] on button "Close modal" at bounding box center [895, 185] width 15 height 15
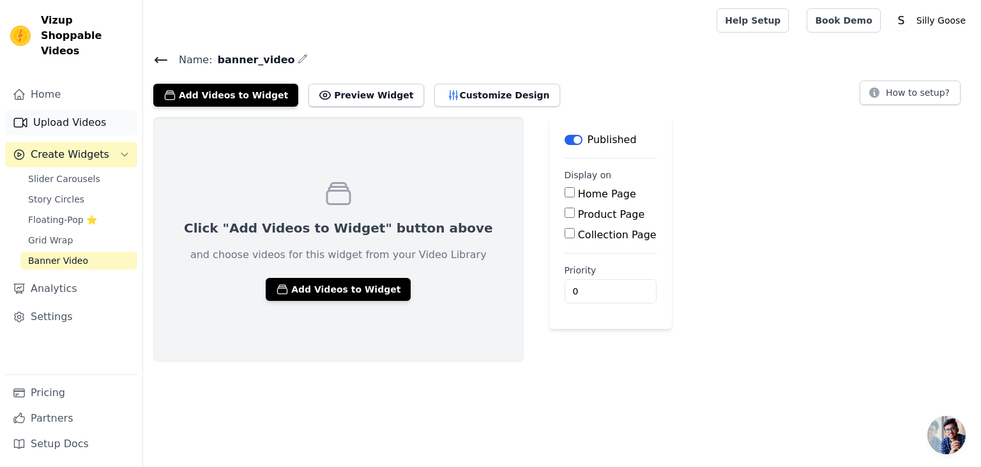
click at [77, 110] on link "Upload Videos" at bounding box center [71, 123] width 132 height 26
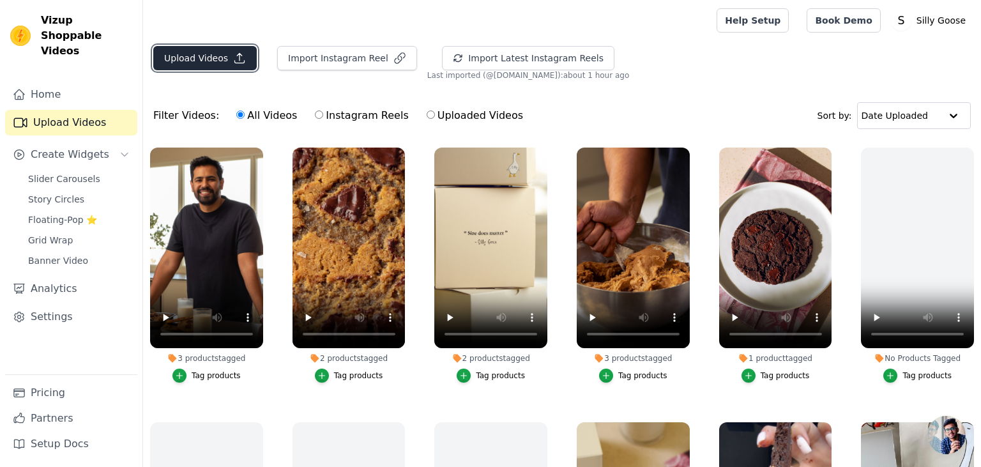
click at [214, 55] on button "Upload Videos" at bounding box center [205, 58] width 104 height 24
